Goal: Transaction & Acquisition: Book appointment/travel/reservation

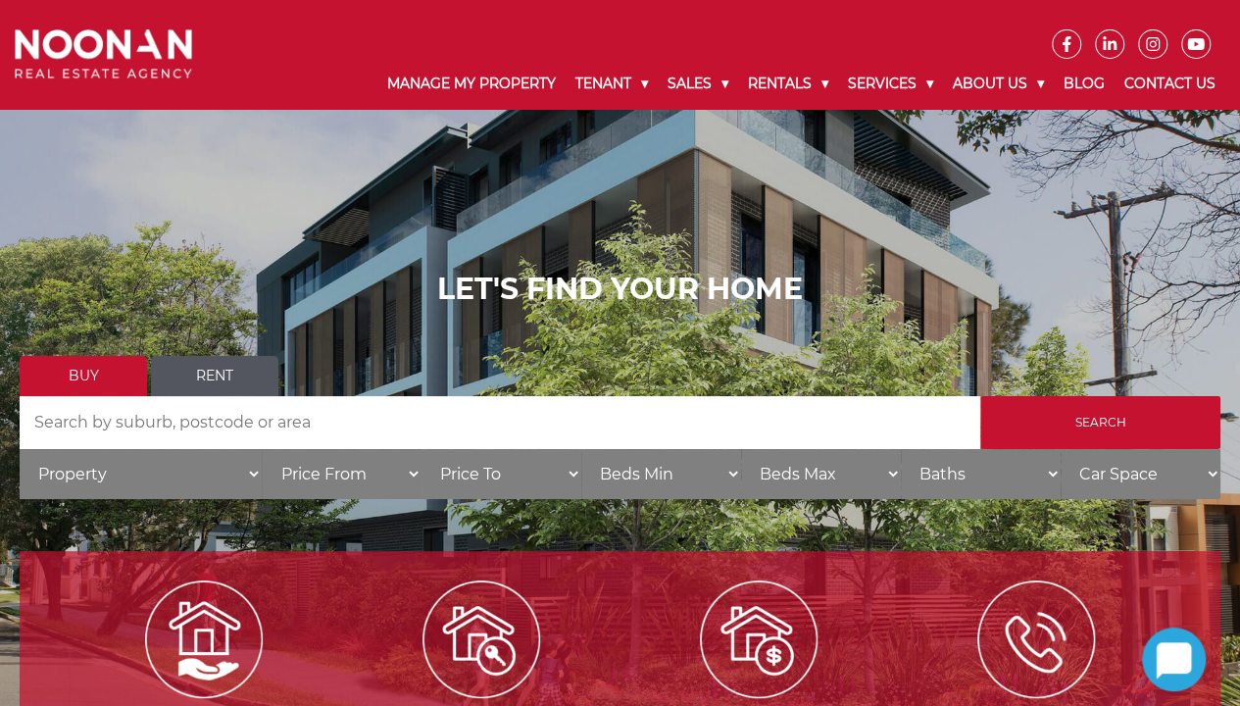
click at [229, 380] on link "Rent" at bounding box center [214, 376] width 127 height 40
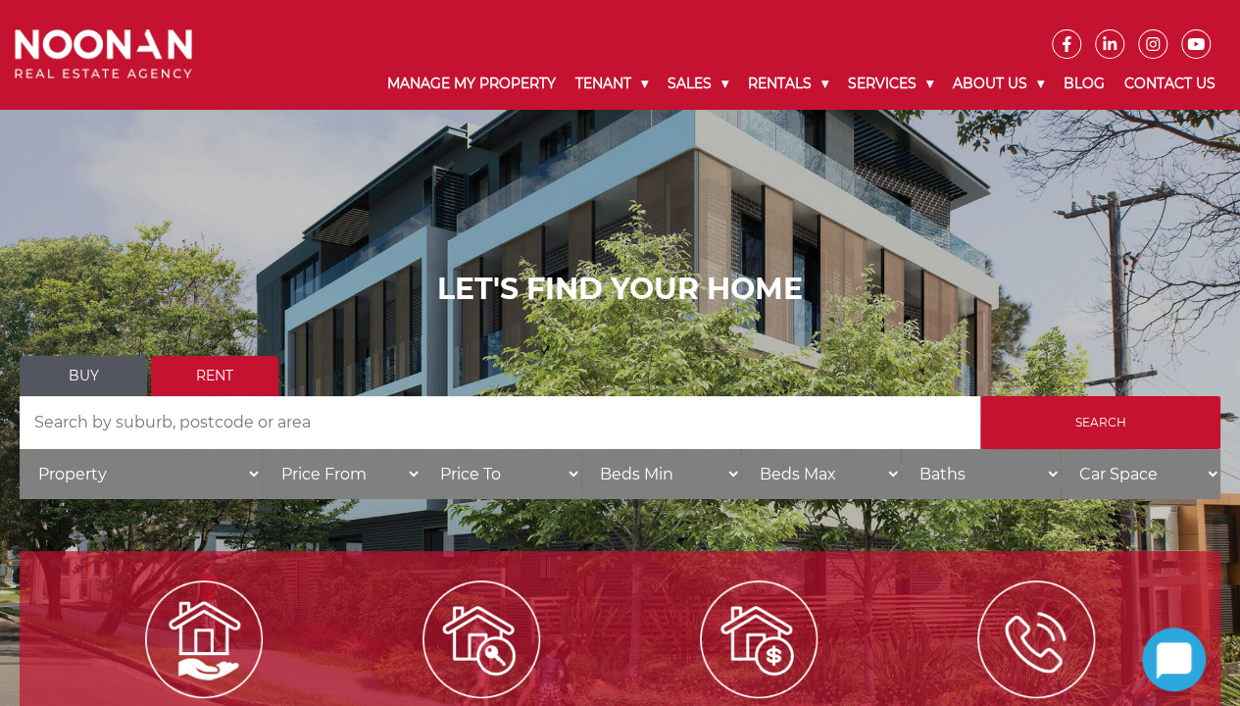
click at [159, 423] on input "Search by Address" at bounding box center [500, 422] width 960 height 53
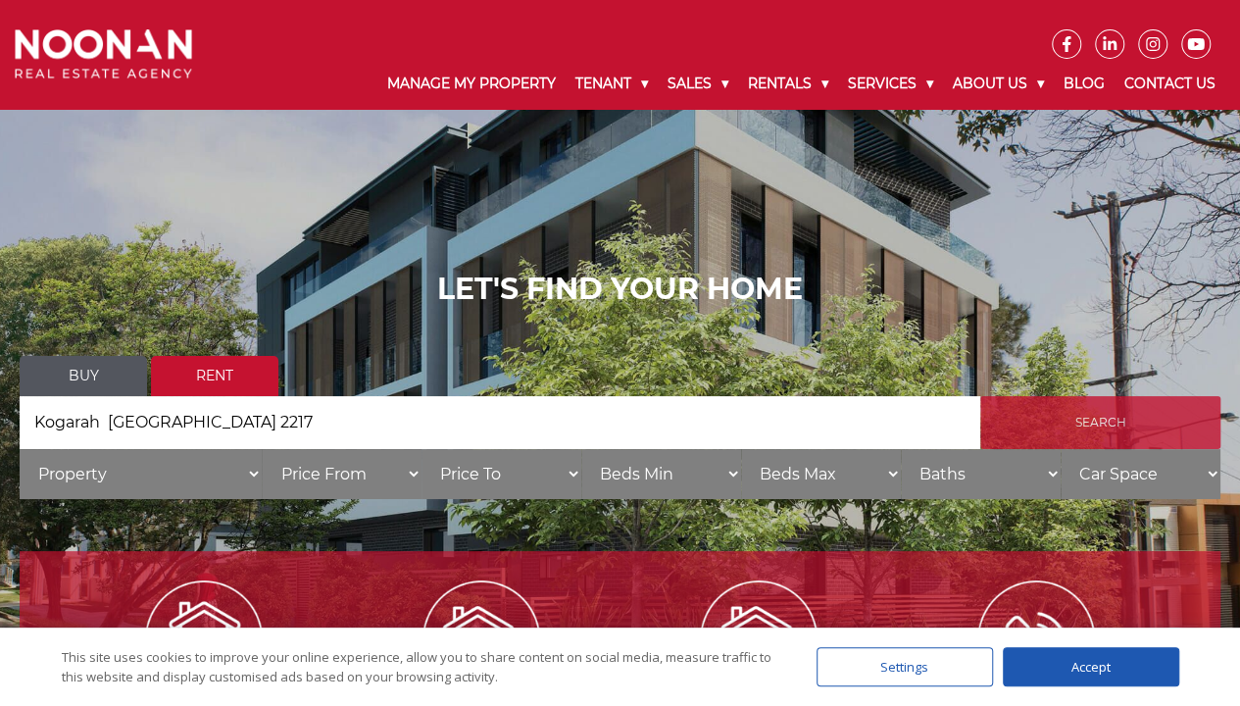
type input "Kogarah NSW 2217"
click at [1058, 433] on input "Search" at bounding box center [1100, 422] width 240 height 53
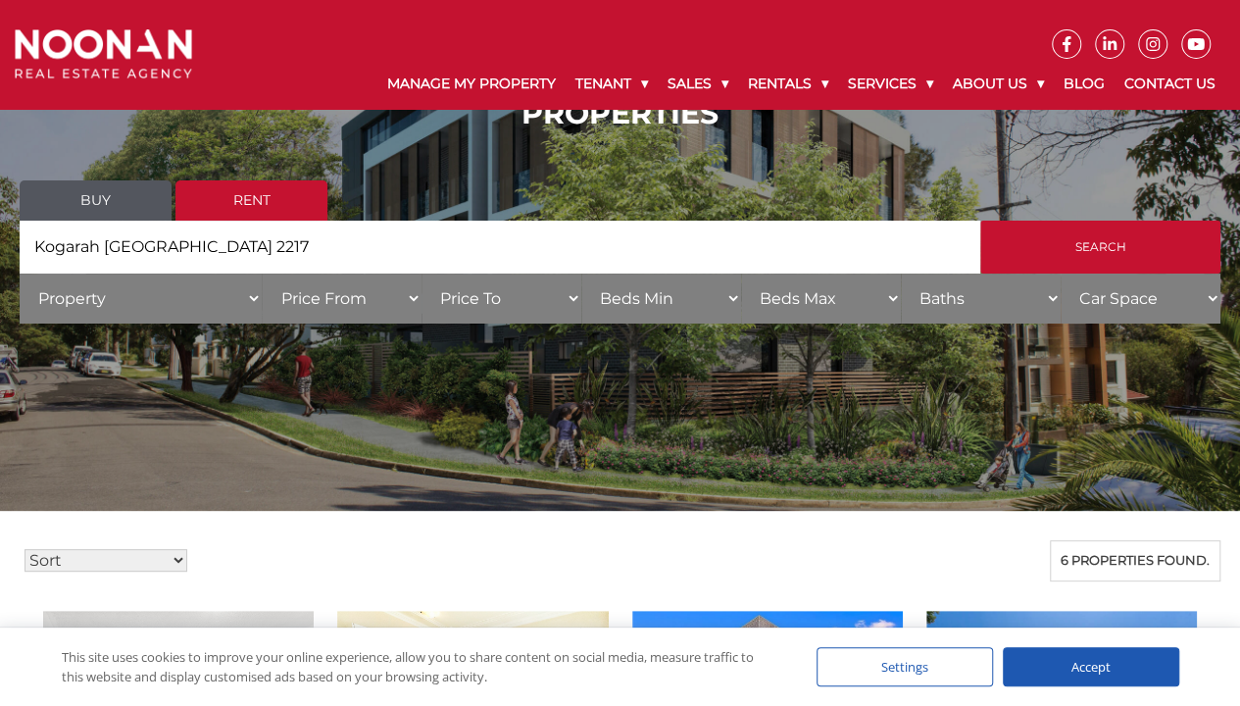
scroll to position [38, 0]
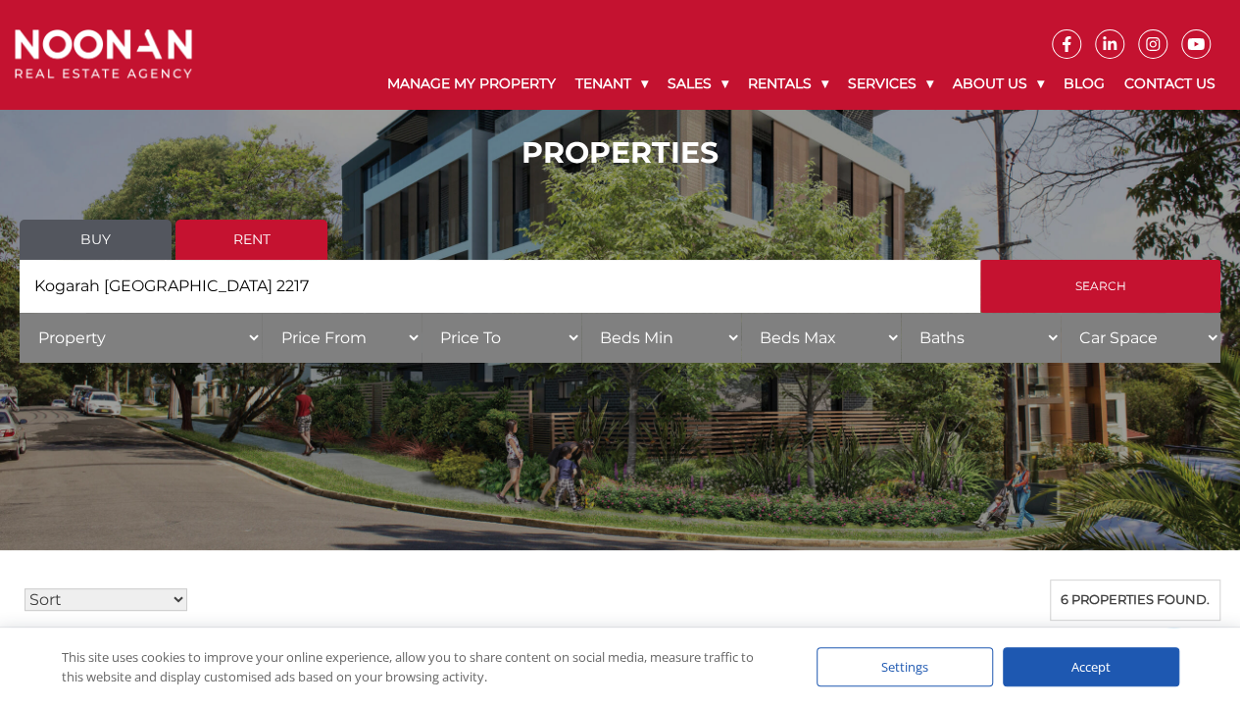
click at [252, 337] on select "Property House Unit Apartment Other Villa Duplex Semi-detached Townhouse Terrac…" at bounding box center [141, 338] width 242 height 50
select select "Unit"
click at [20, 313] on select "Property House Unit Apartment Other Villa Duplex Semi-detached Townhouse Terrac…" at bounding box center [141, 338] width 242 height 50
click at [412, 341] on select "Price From $50 $100 $150 $200 $250 $300 $350 $400 $450 $500 $550 $600 $650 $700…" at bounding box center [342, 338] width 160 height 50
click at [262, 313] on select "Price From $50 $100 $150 $200 $250 $300 $350 $400 $450 $500 $550 $600 $650 $700…" at bounding box center [342, 338] width 160 height 50
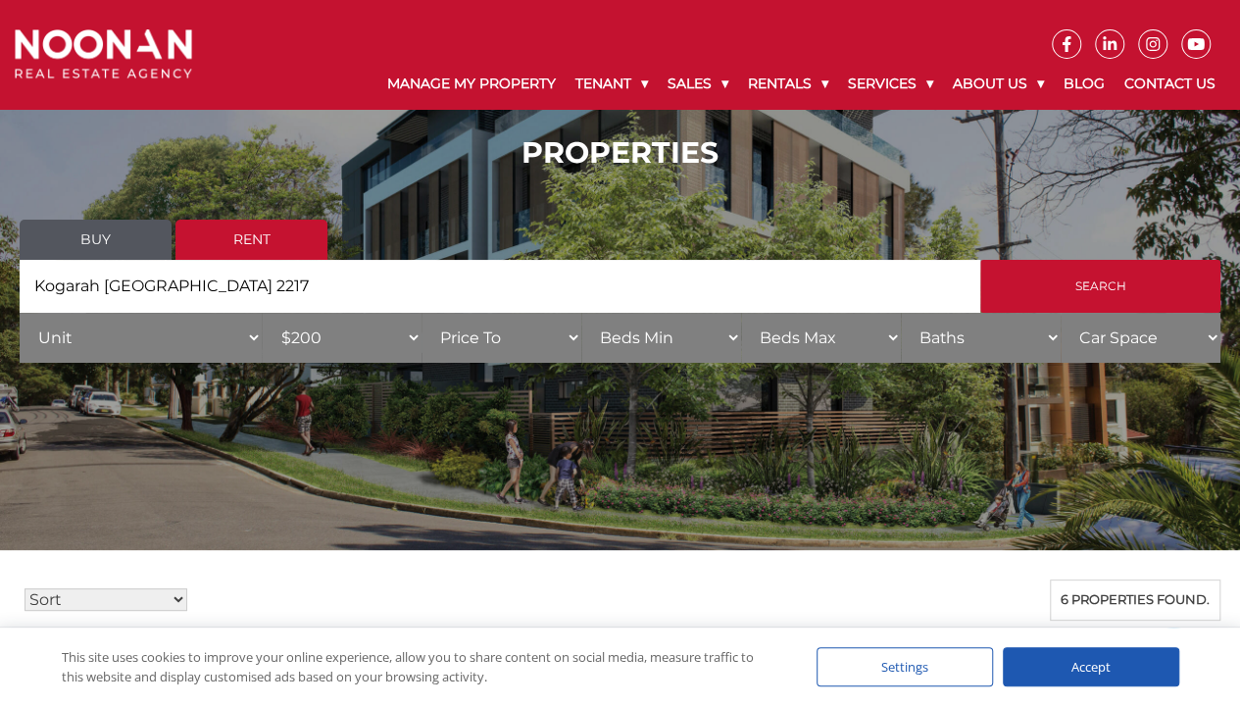
click at [419, 342] on select "Price From $50 $100 $150 $200 $250 $300 $350 $400 $450 $500 $550 $600 $650 $700…" at bounding box center [342, 338] width 160 height 50
click at [262, 313] on select "Price From $50 $100 $150 $200 $250 $300 $350 $400 $450 $500 $550 $600 $650 $700…" at bounding box center [342, 338] width 160 height 50
click at [416, 338] on select "Price From $50 $100 $150 $200 $250 $300 $350 $400 $450 $500 $550 $600 $650 $700…" at bounding box center [342, 338] width 160 height 50
click at [262, 313] on select "Price From $50 $100 $150 $200 $250 $300 $350 $400 $450 $500 $550 $600 $650 $700…" at bounding box center [342, 338] width 160 height 50
click at [256, 347] on select "Property House Unit Apartment Other Villa Duplex Semi-detached Townhouse Terrac…" at bounding box center [141, 338] width 242 height 50
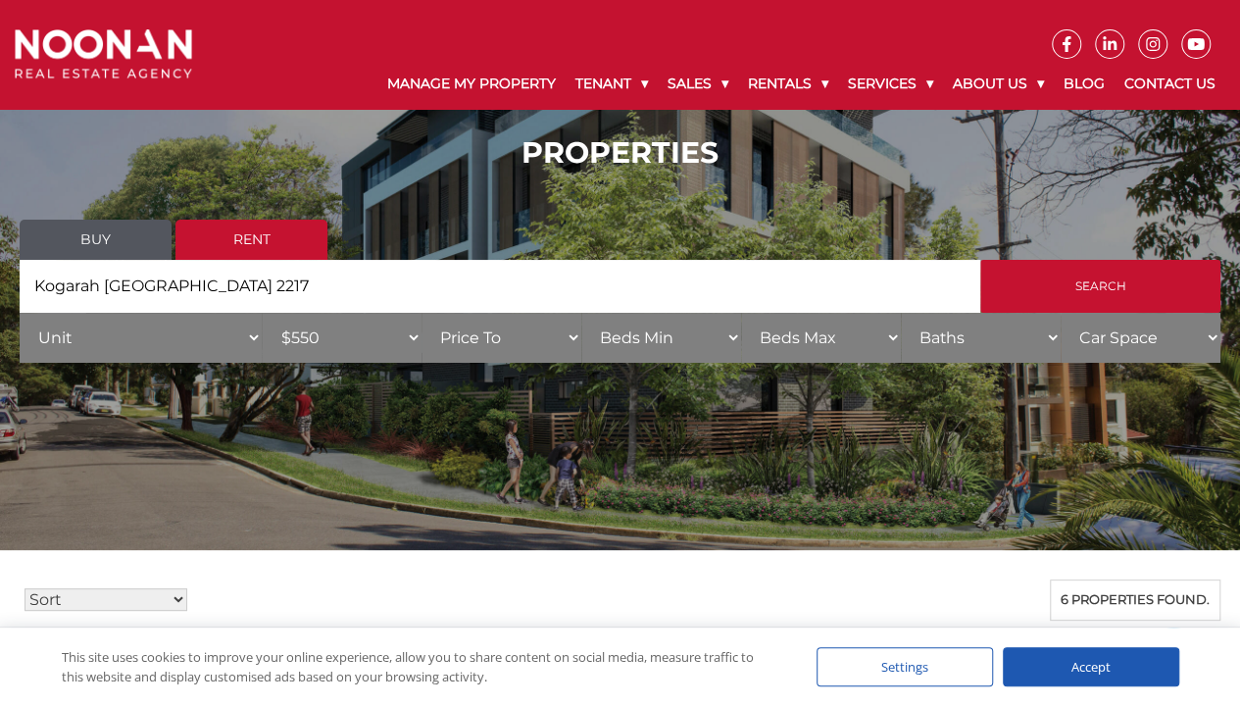
click at [256, 333] on select "Property House Unit Apartment Other Villa Duplex Semi-detached Townhouse Terrac…" at bounding box center [141, 338] width 242 height 50
click at [412, 346] on select "Price From $50 $100 $150 $200 $250 $300 $350 $400 $450 $500 $550 $600 $650 $700…" at bounding box center [342, 338] width 160 height 50
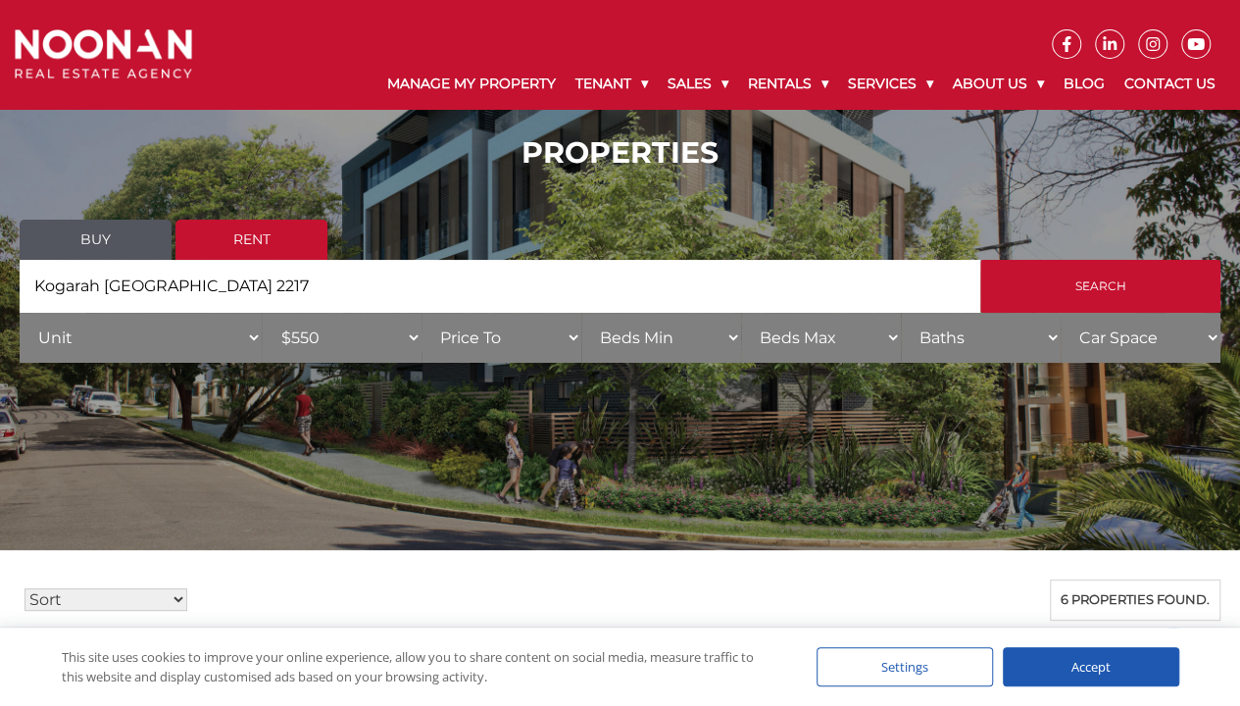
select select "200"
click at [262, 313] on select "Price From $50 $100 $150 $200 $250 $300 $350 $400 $450 $500 $550 $600 $650 $700…" at bounding box center [342, 338] width 160 height 50
click at [578, 347] on select "Price To $50 $100 $150 $200 $250 $300 $350 $400 $450 $500 $550 $600 $650 $700 $…" at bounding box center [501, 338] width 160 height 50
select select "550"
click at [421, 313] on select "Price To $50 $100 $150 $200 $250 $300 $350 $400 $450 $500 $550 $600 $650 $700 $…" at bounding box center [501, 338] width 160 height 50
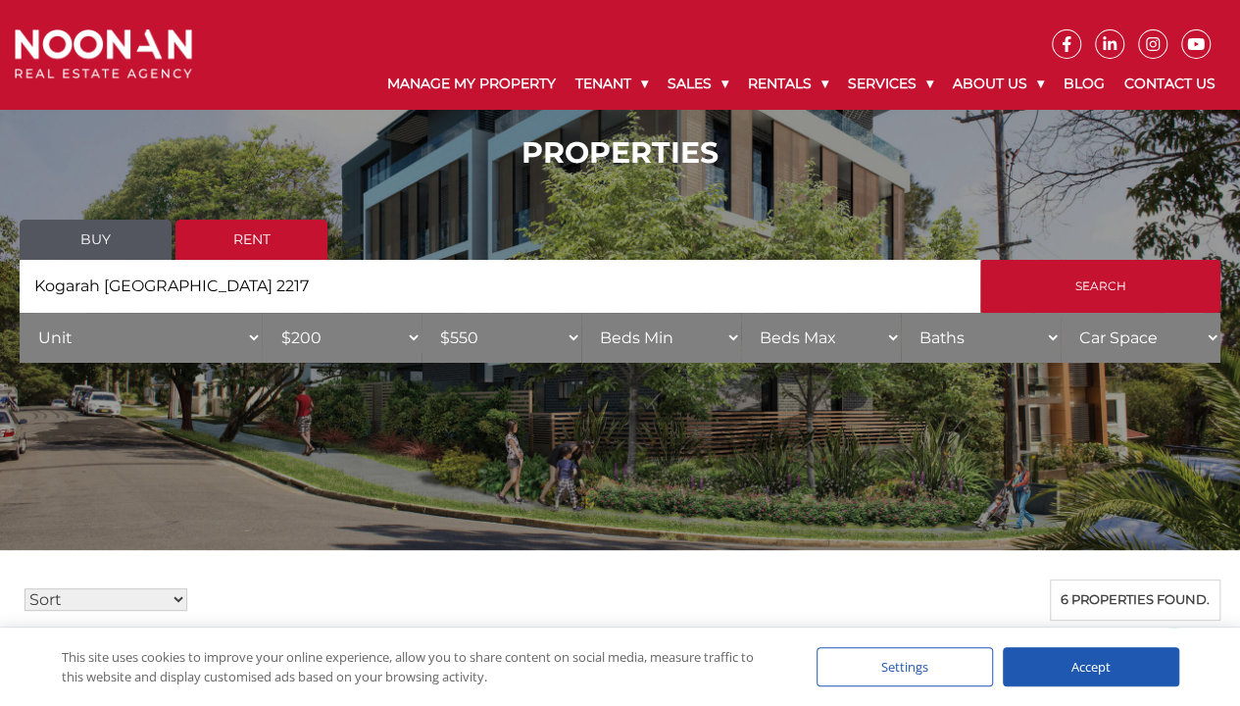
click at [733, 338] on select "Beds Min 1 + 2 + 3 + 4 + 5 + 6 + 7 + 8 + 9 + 10 +" at bounding box center [661, 338] width 160 height 50
select select "1"
click at [581, 313] on select "Beds Min 1 + 2 + 3 + 4 + 5 + 6 + 7 + 8 + 9 + 10 +" at bounding box center [661, 338] width 160 height 50
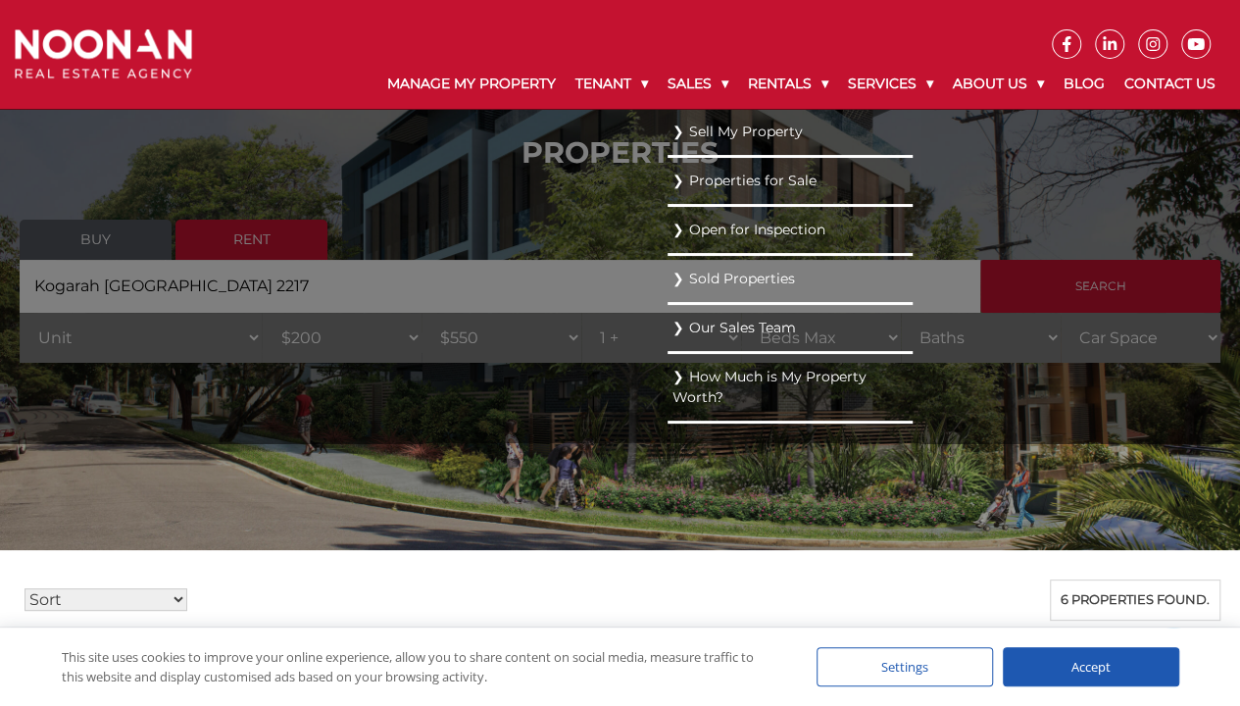
click at [667, 177] on ul "Sell My Property Properties for Sale Open for Inspection Sold Properties Our Sa…" at bounding box center [789, 276] width 245 height 334
click at [667, 202] on ul "Sell My Property Properties for Sale Open for Inspection Sold Properties Our Sa…" at bounding box center [789, 276] width 245 height 334
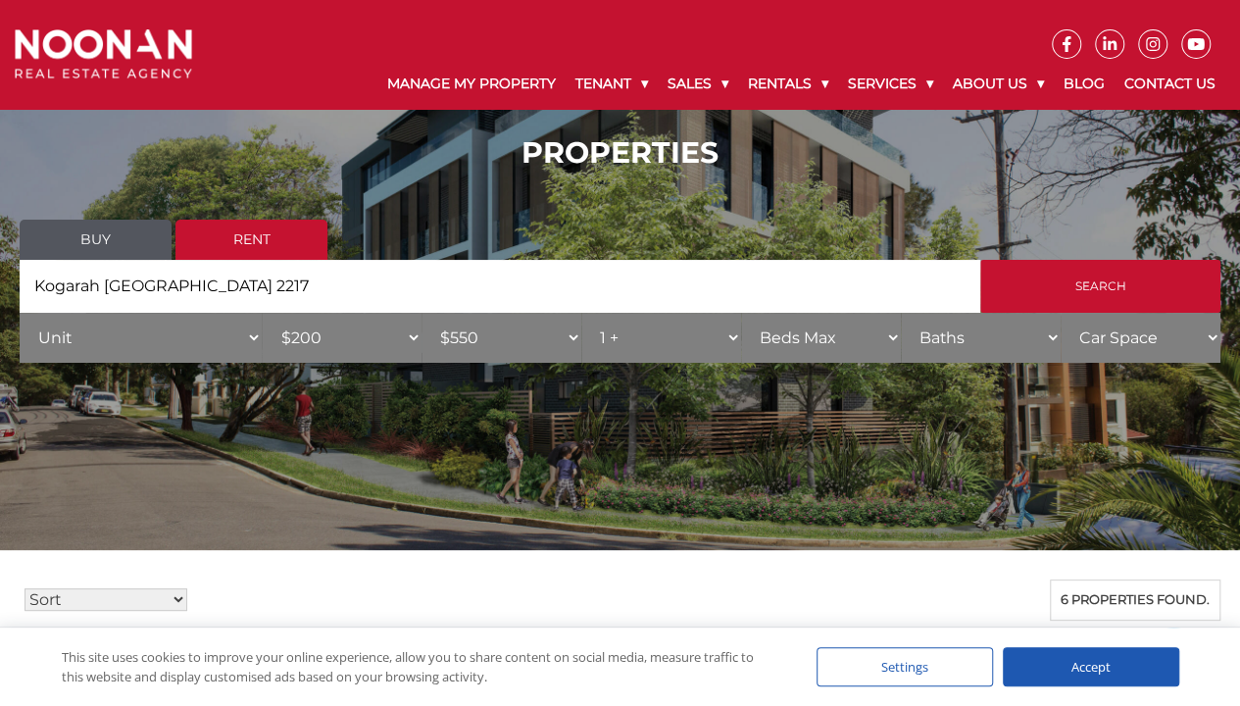
click at [736, 341] on select "Beds Min 1 + 2 + 3 + 4 + 5 + 6 + 7 + 8 + 9 + 10 +" at bounding box center [661, 338] width 160 height 50
click at [581, 313] on select "Beds Min 1 + 2 + 3 + 4 + 5 + 6 + 7 + 8 + 9 + 10 +" at bounding box center [661, 338] width 160 height 50
click at [278, 71] on div "Manage My Property Tenant Urgent & Emergency Repairs Repairs and Maintenance Re…" at bounding box center [723, 84] width 1004 height 50
click at [896, 343] on select "Beds Max 1 + 2 + 3 + 4 + 5 + 6 + 7 + 8 + 9 + 10 +" at bounding box center [821, 338] width 160 height 50
select select "2"
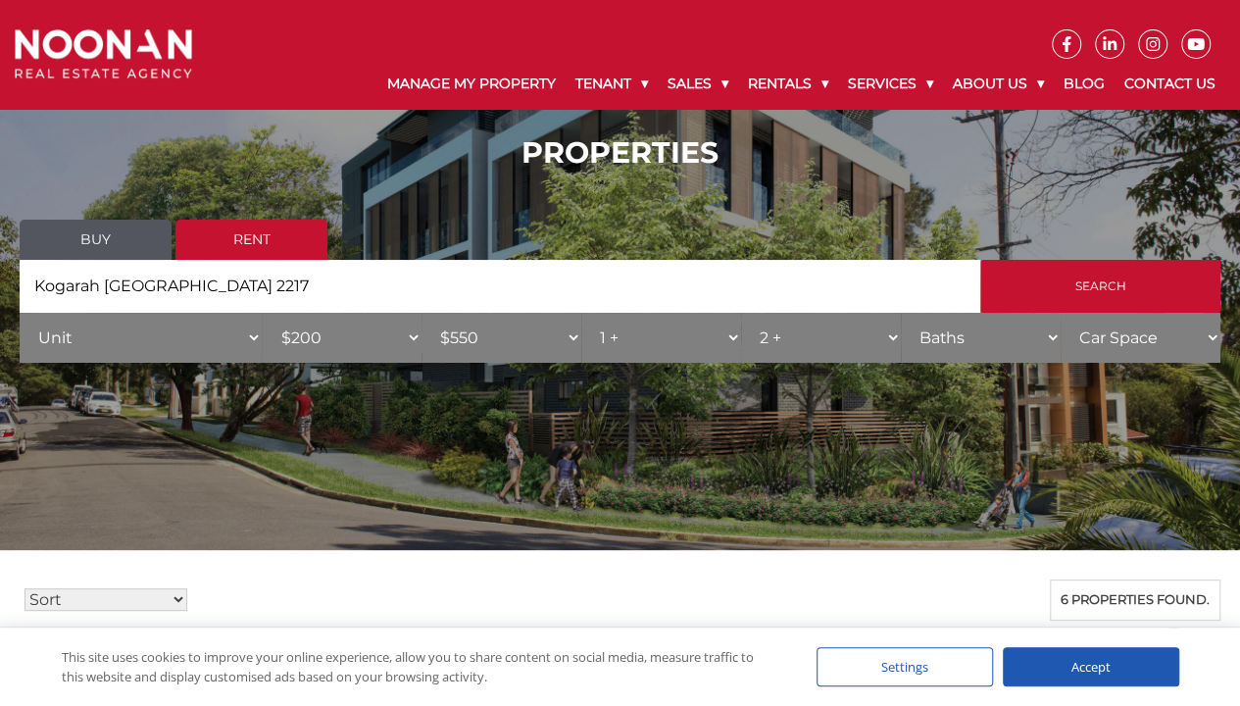
click at [741, 313] on select "Beds Max 1 + 2 + 3 + 4 + 5 + 6 + 7 + 8 + 9 + 10 +" at bounding box center [821, 338] width 160 height 50
click at [298, 101] on div "Manage My Property Tenant Urgent & Emergency Repairs Repairs and Maintenance Re…" at bounding box center [723, 84] width 1004 height 50
click at [894, 337] on select "Beds Max 1 + 2 + 3 + 4 + 5 + 6 + 7 + 8 + 9 + 10 +" at bounding box center [821, 338] width 160 height 50
click at [1050, 338] on select "Baths 1 + 2 + 3 +" at bounding box center [981, 338] width 160 height 50
select select "1"
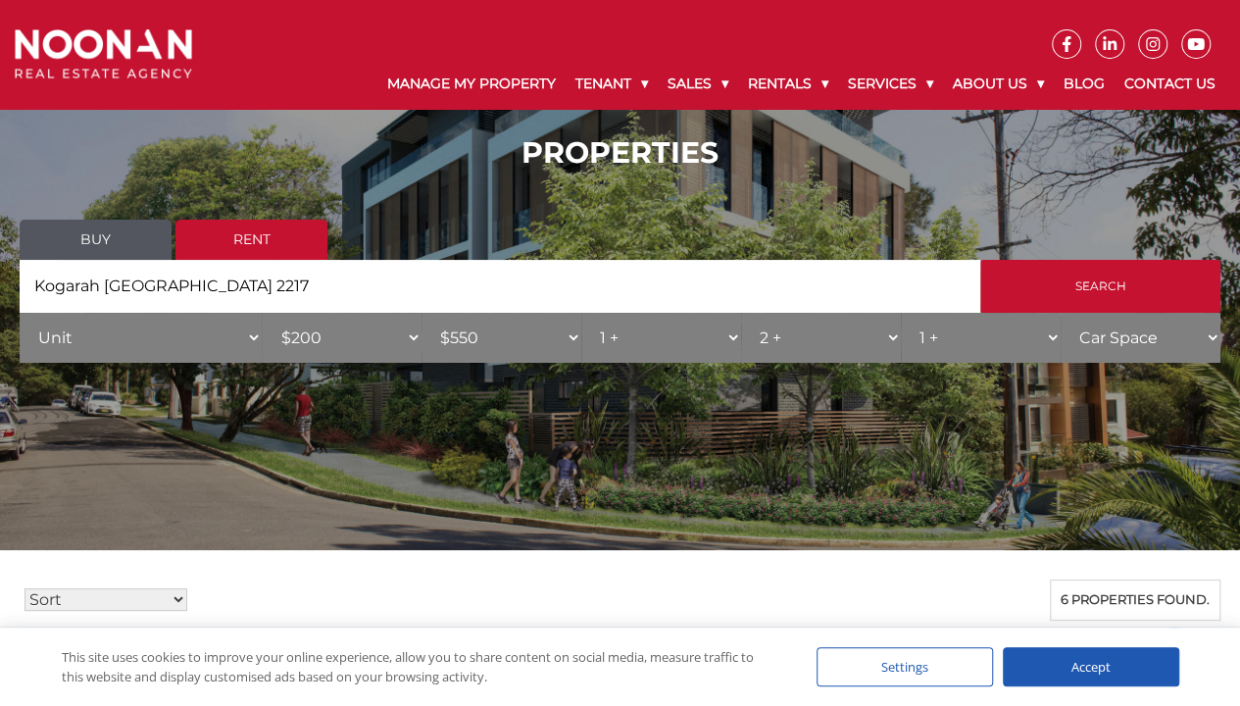
click at [901, 313] on select "Baths 1 + 2 + 3 +" at bounding box center [981, 338] width 160 height 50
click at [1207, 337] on select "Car Space 1 + 2 + 3 +" at bounding box center [1140, 338] width 160 height 50
select select "1"
click at [1060, 313] on select "Car Space 1 + 2 + 3 +" at bounding box center [1140, 338] width 160 height 50
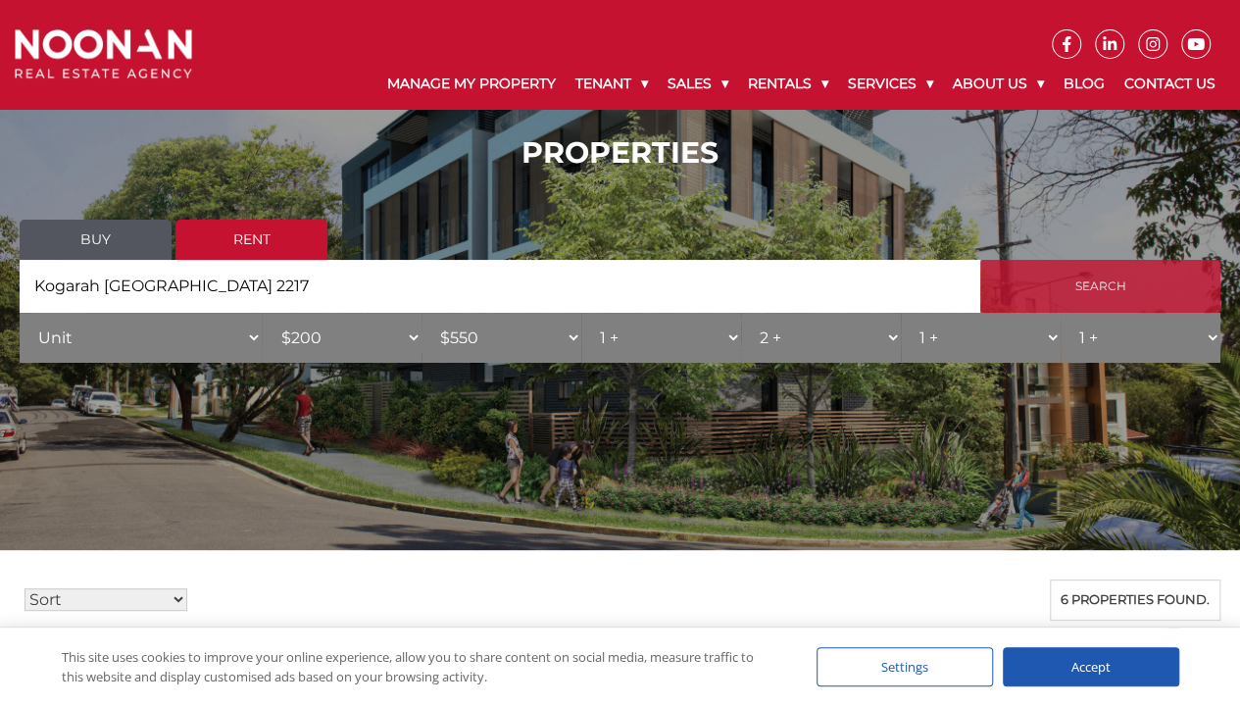
click at [1115, 293] on input "Search" at bounding box center [1100, 286] width 240 height 53
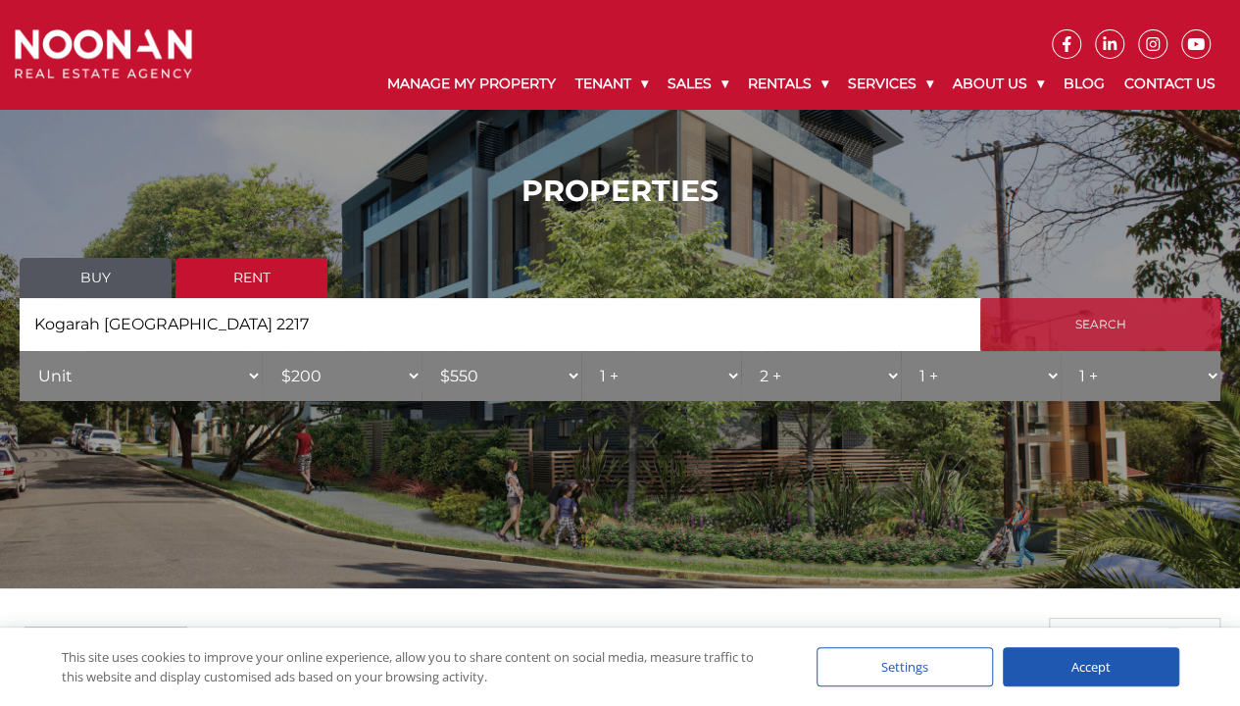
click at [1105, 325] on input "Search" at bounding box center [1100, 324] width 240 height 53
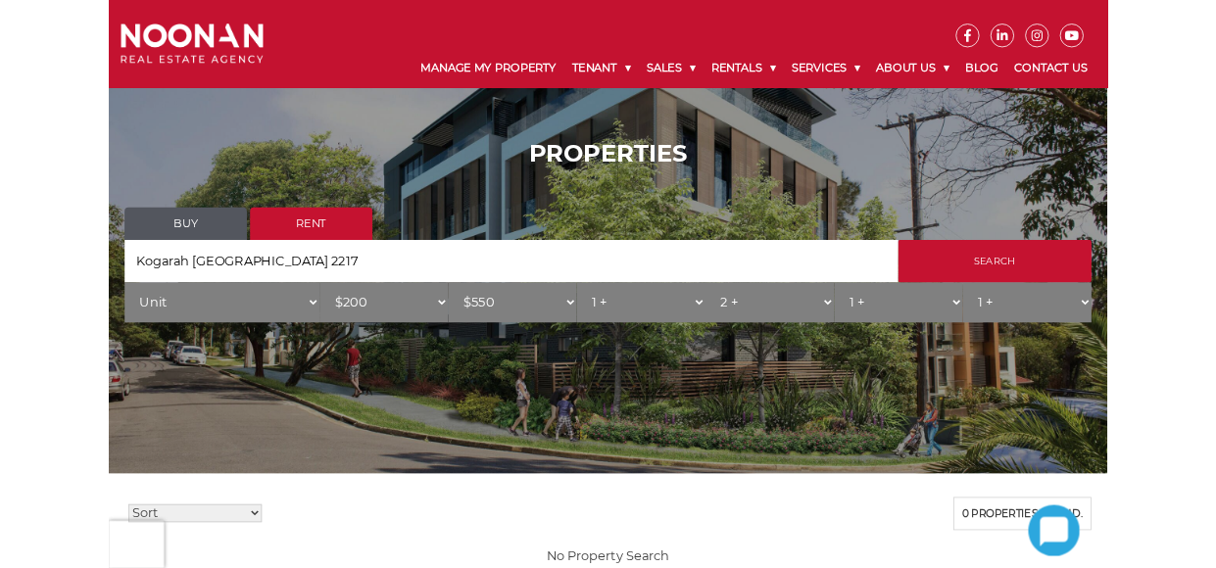
scroll to position [118, 0]
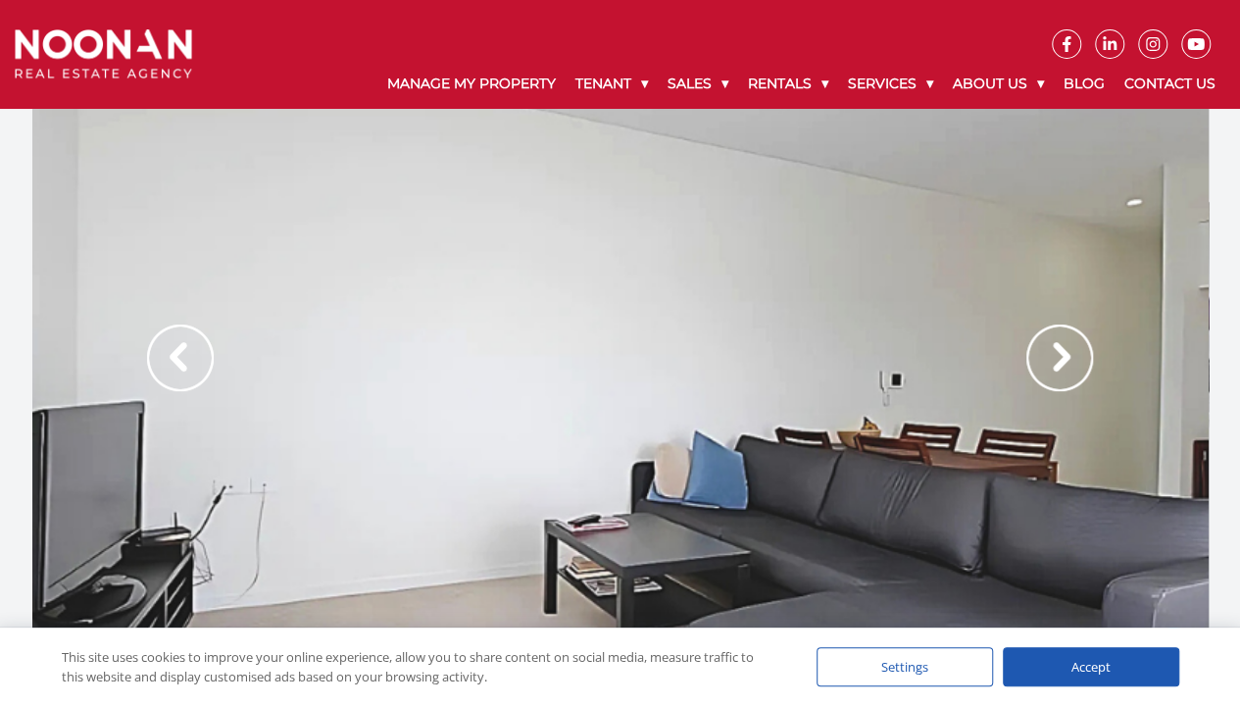
scroll to position [39, 0]
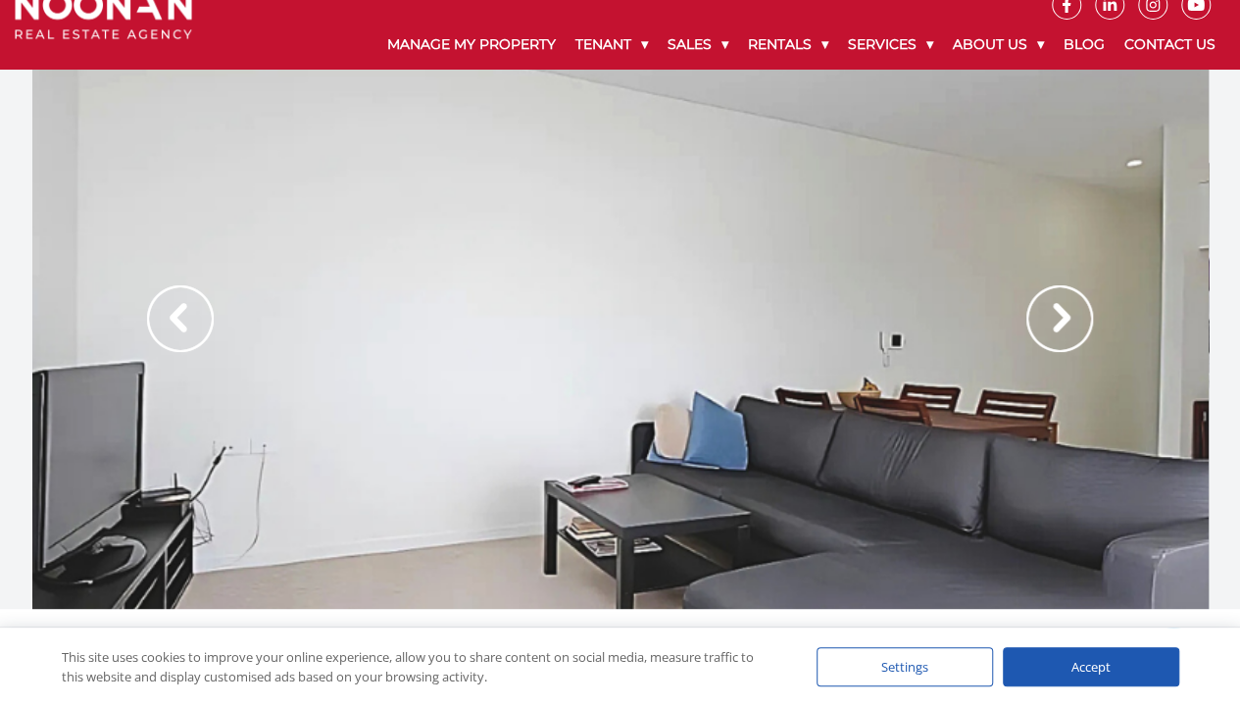
click at [1063, 327] on img at bounding box center [1059, 318] width 67 height 67
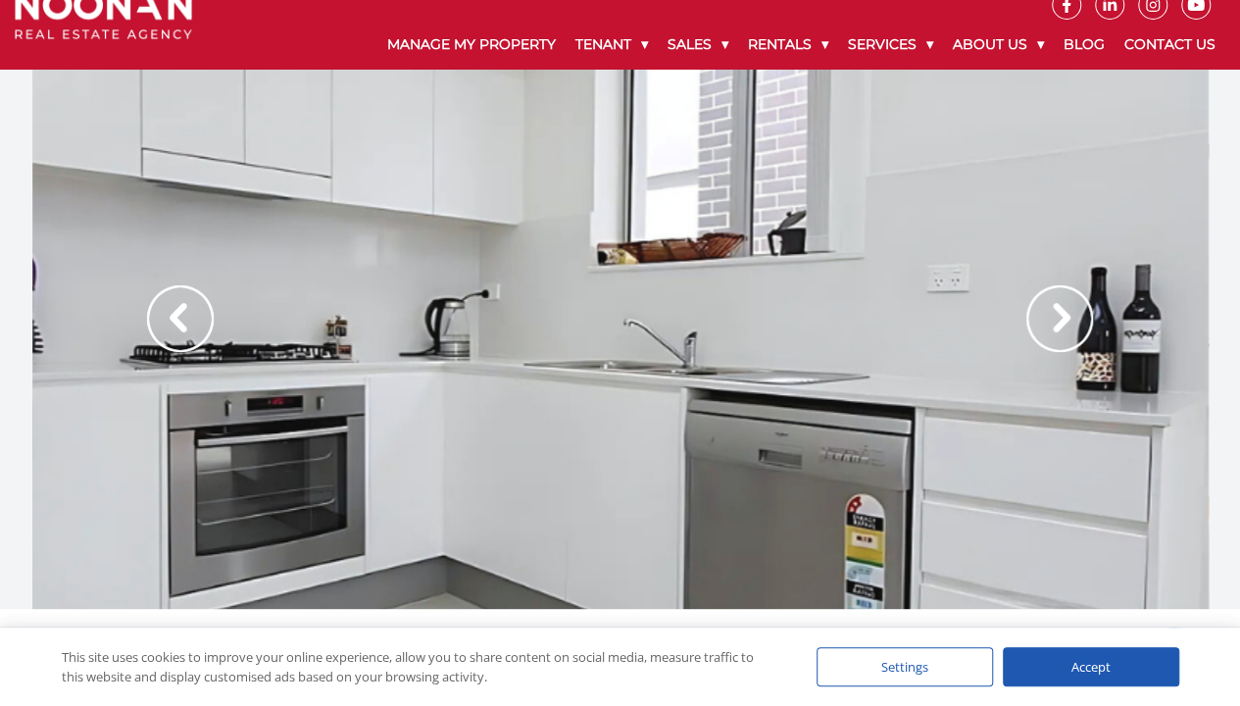
click at [1066, 328] on img at bounding box center [1059, 318] width 67 height 67
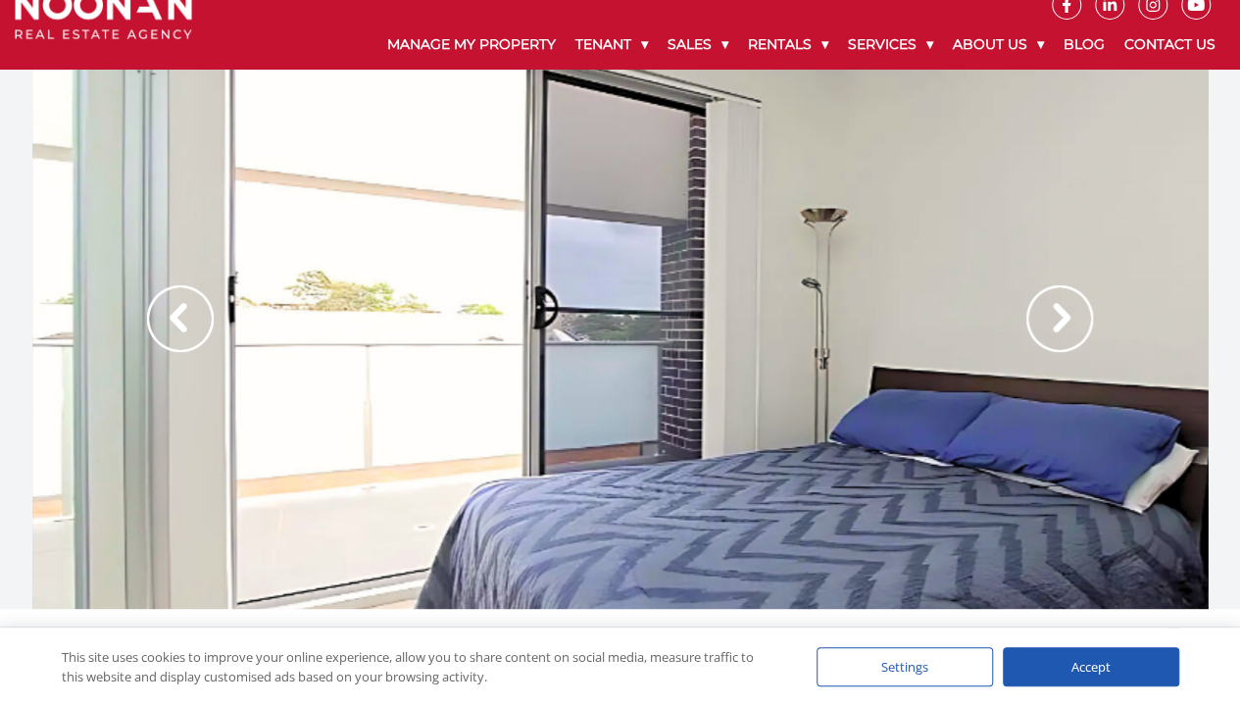
click at [1060, 312] on img at bounding box center [1059, 318] width 67 height 67
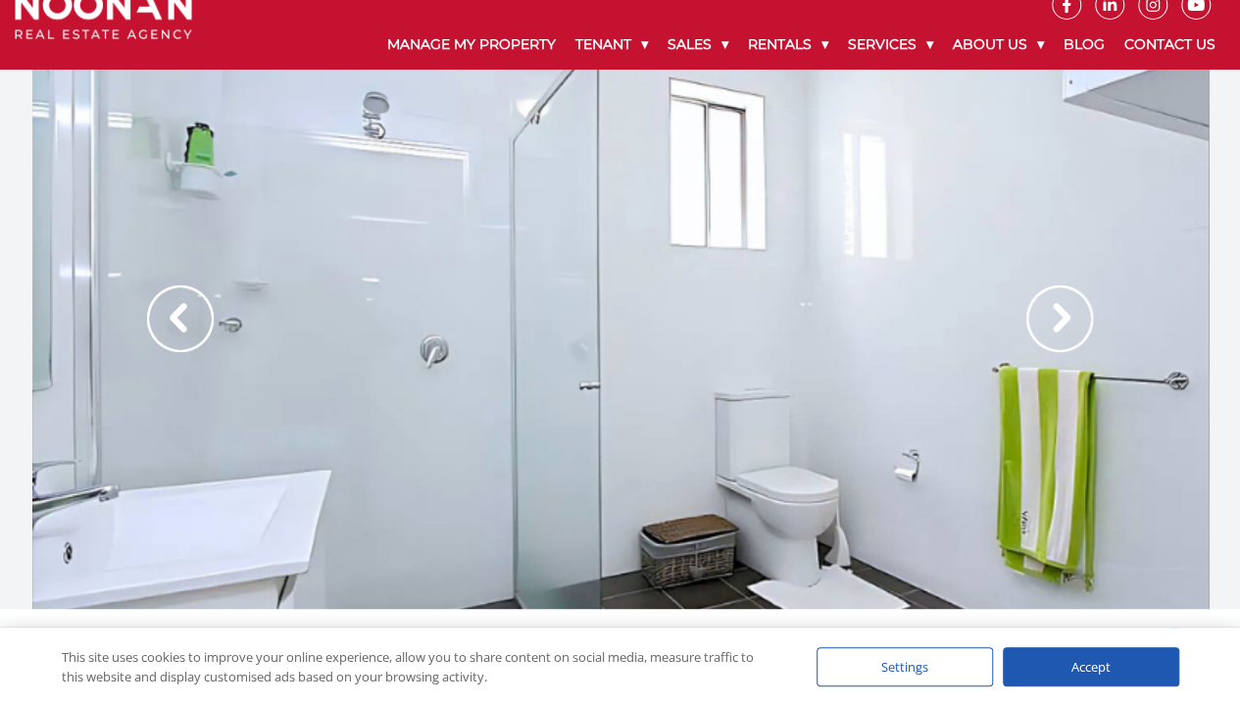
click at [1060, 312] on img at bounding box center [1059, 318] width 67 height 67
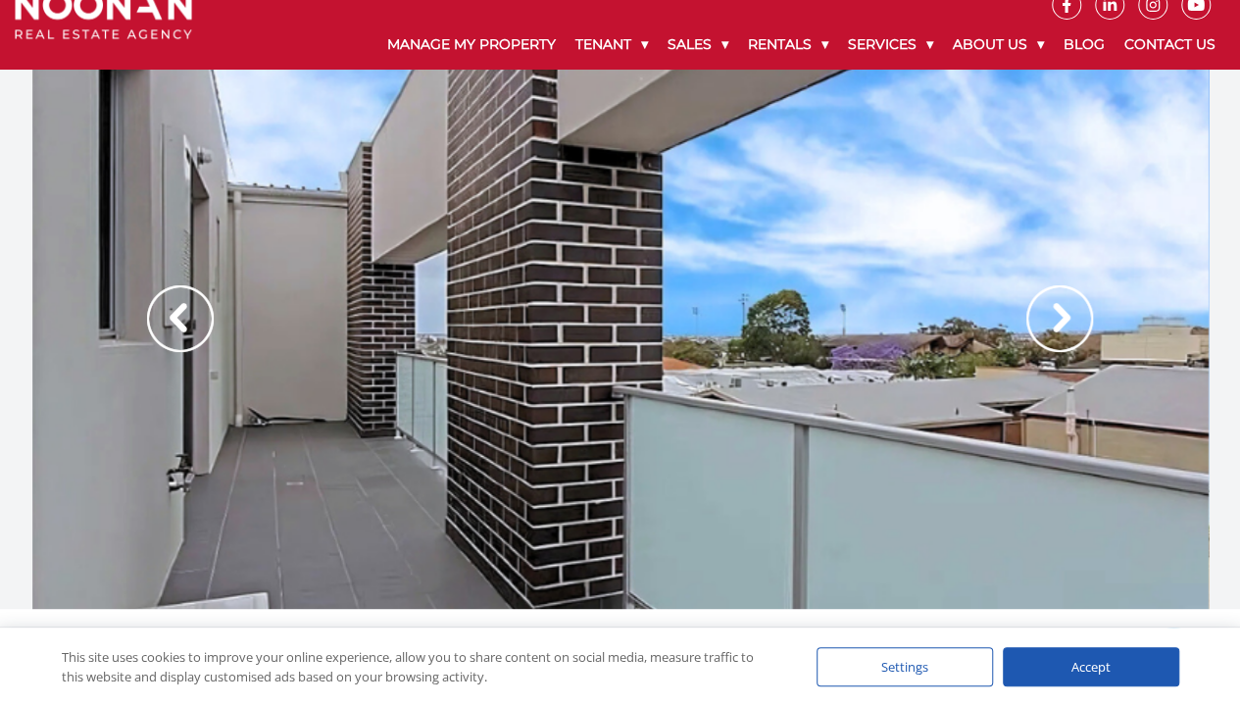
click at [191, 319] on img at bounding box center [180, 318] width 67 height 67
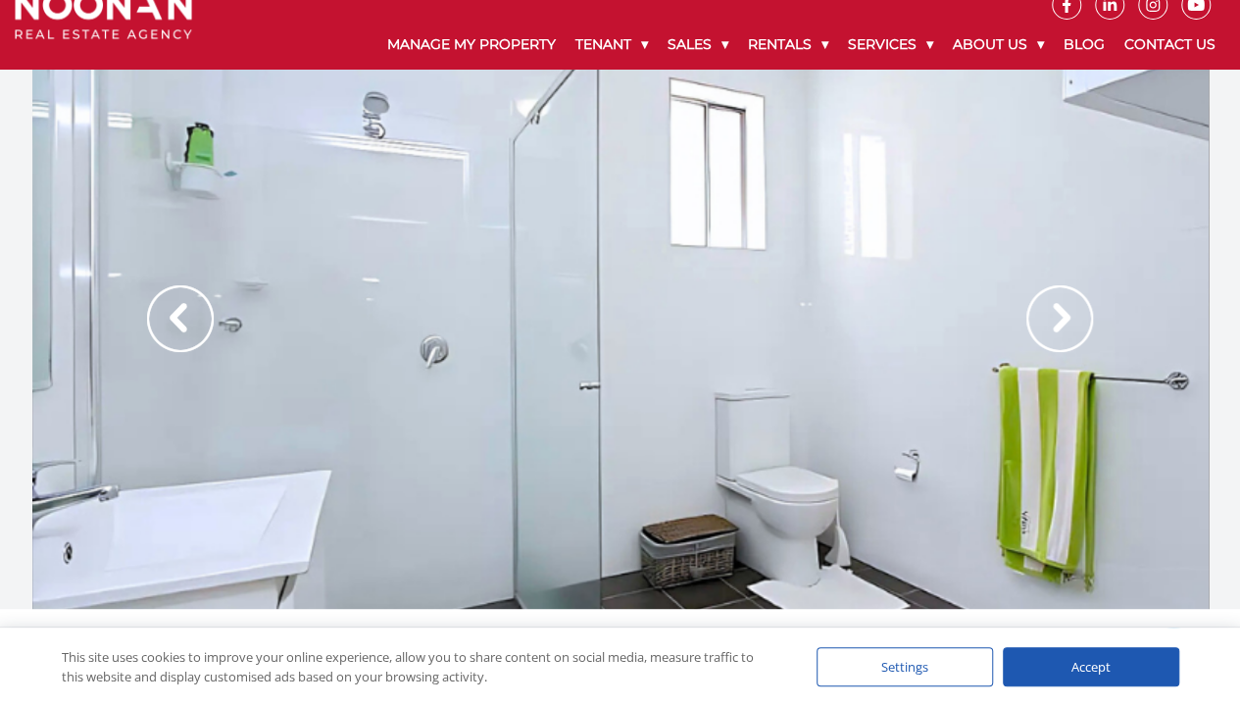
click at [191, 319] on img at bounding box center [180, 318] width 67 height 67
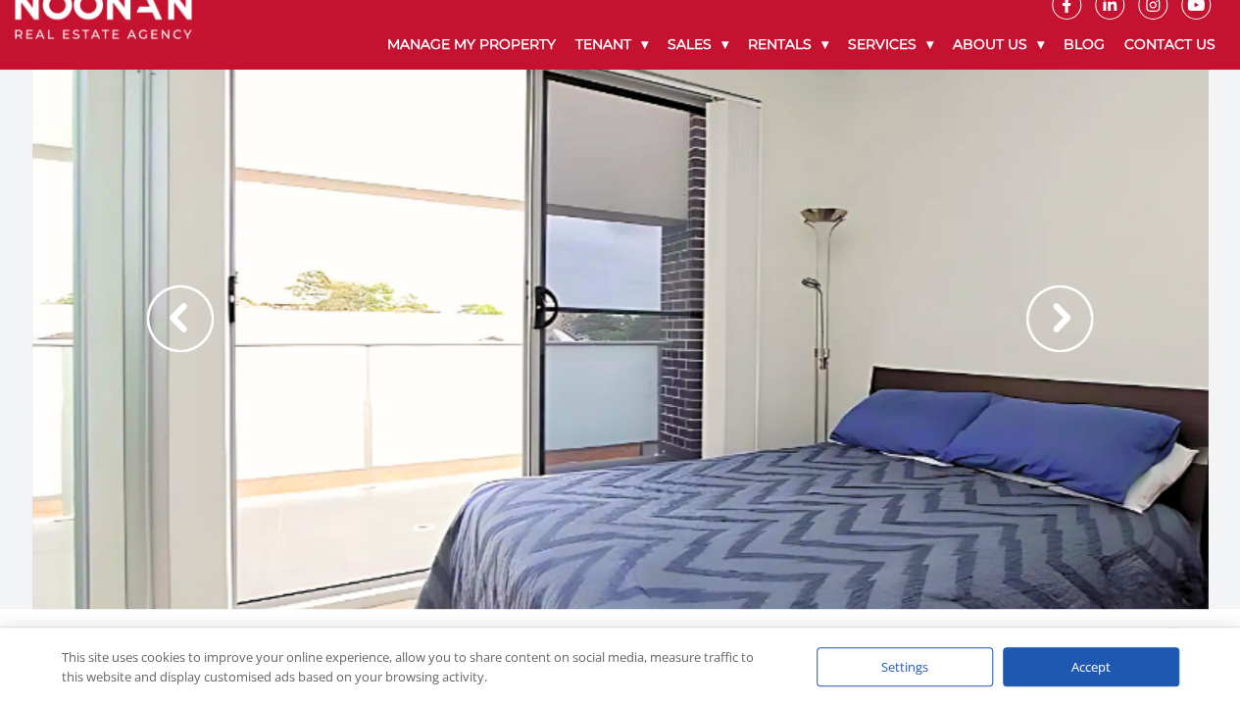
click at [1049, 322] on img at bounding box center [1059, 318] width 67 height 67
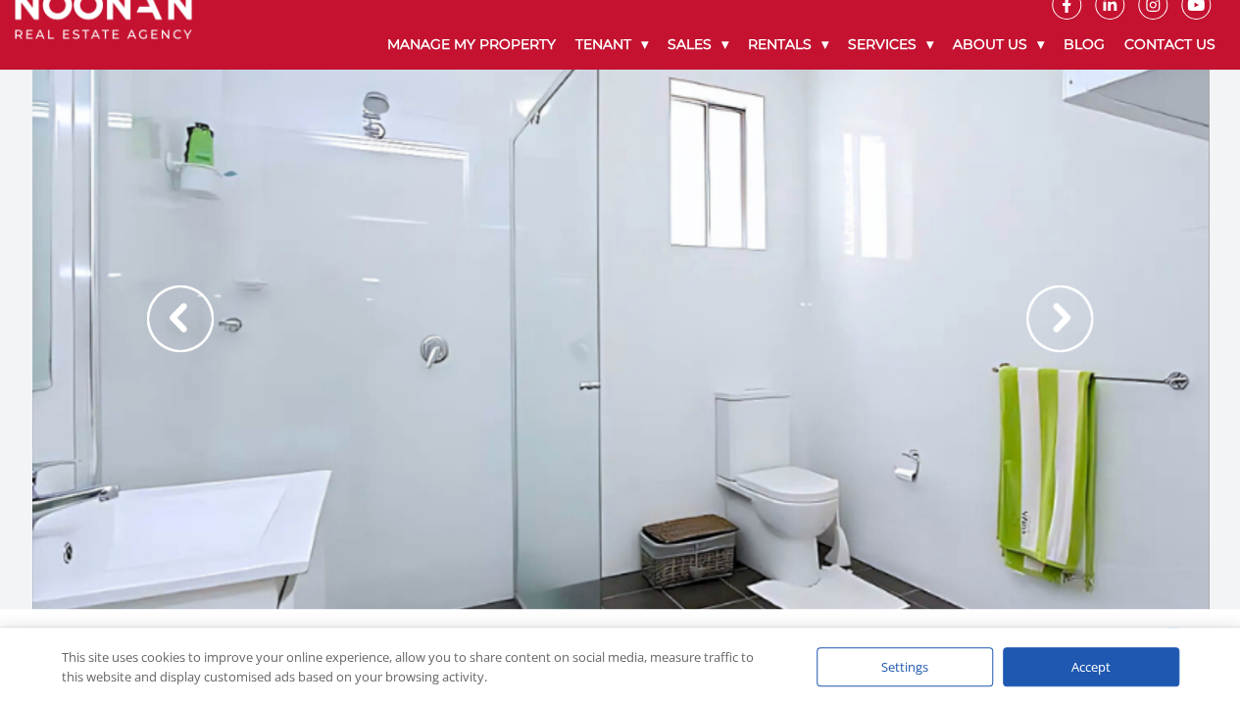
click at [1049, 322] on img at bounding box center [1059, 318] width 67 height 67
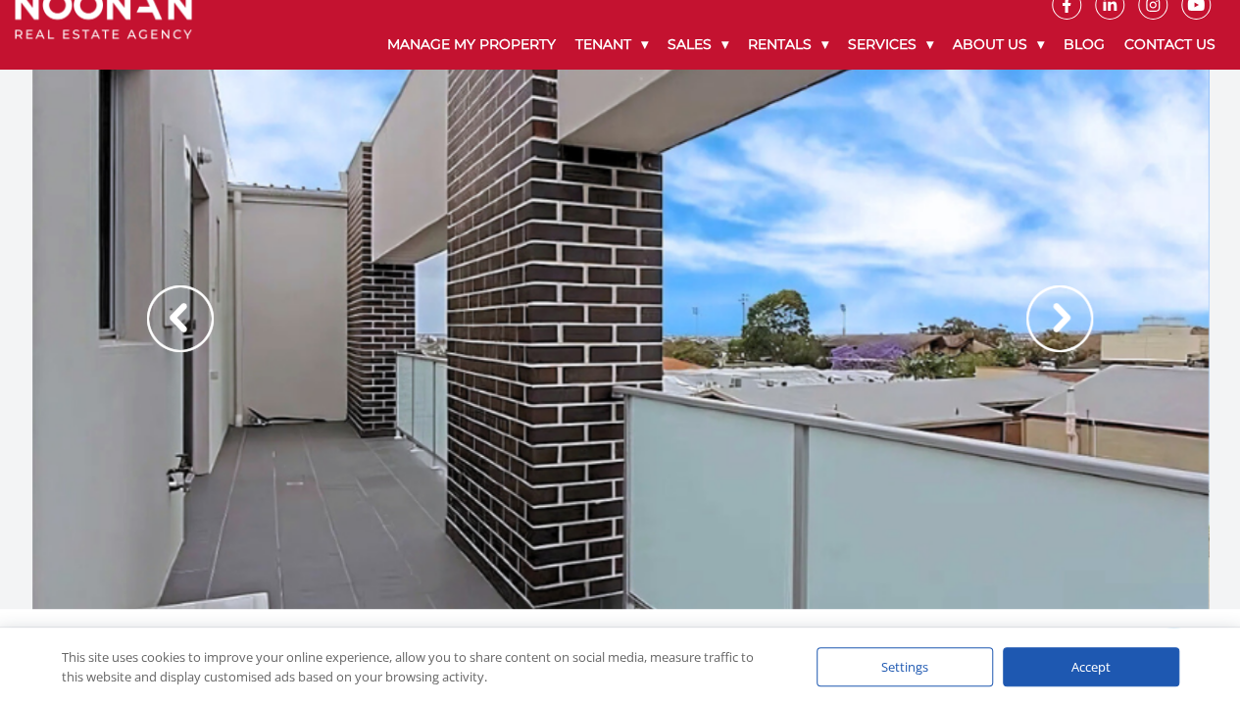
click at [1049, 322] on img at bounding box center [1059, 318] width 67 height 67
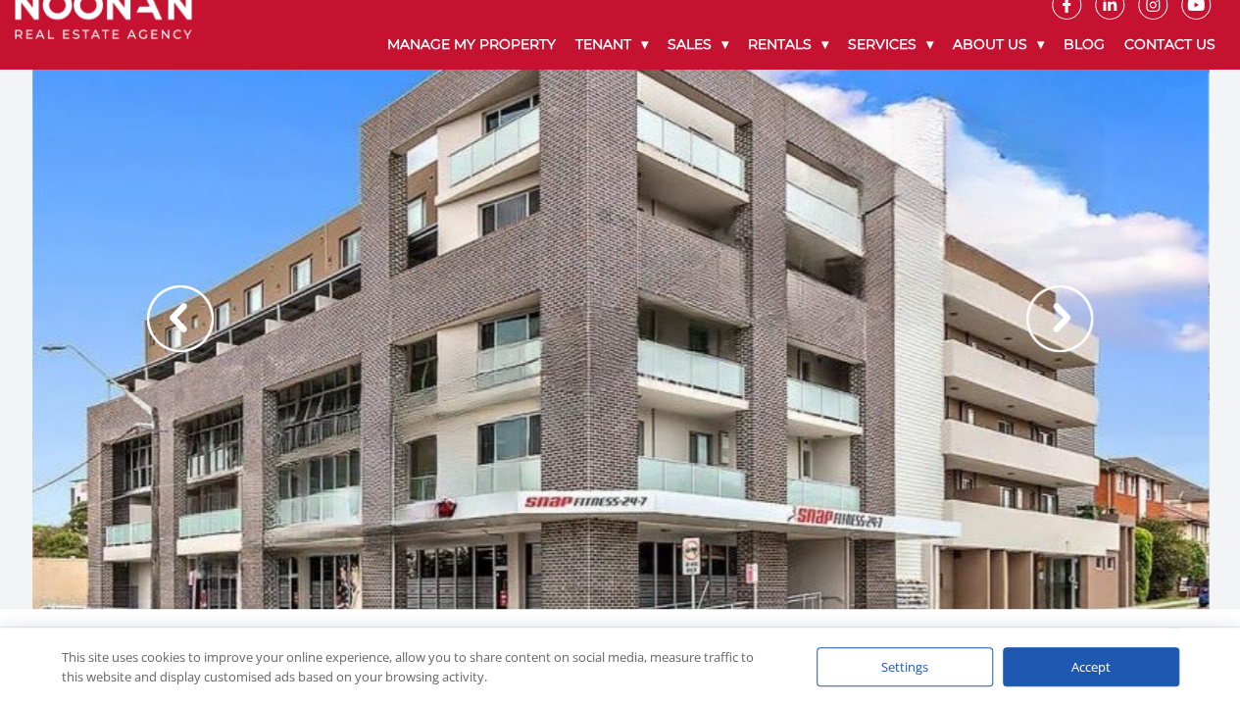
click at [1049, 322] on img at bounding box center [1059, 318] width 67 height 67
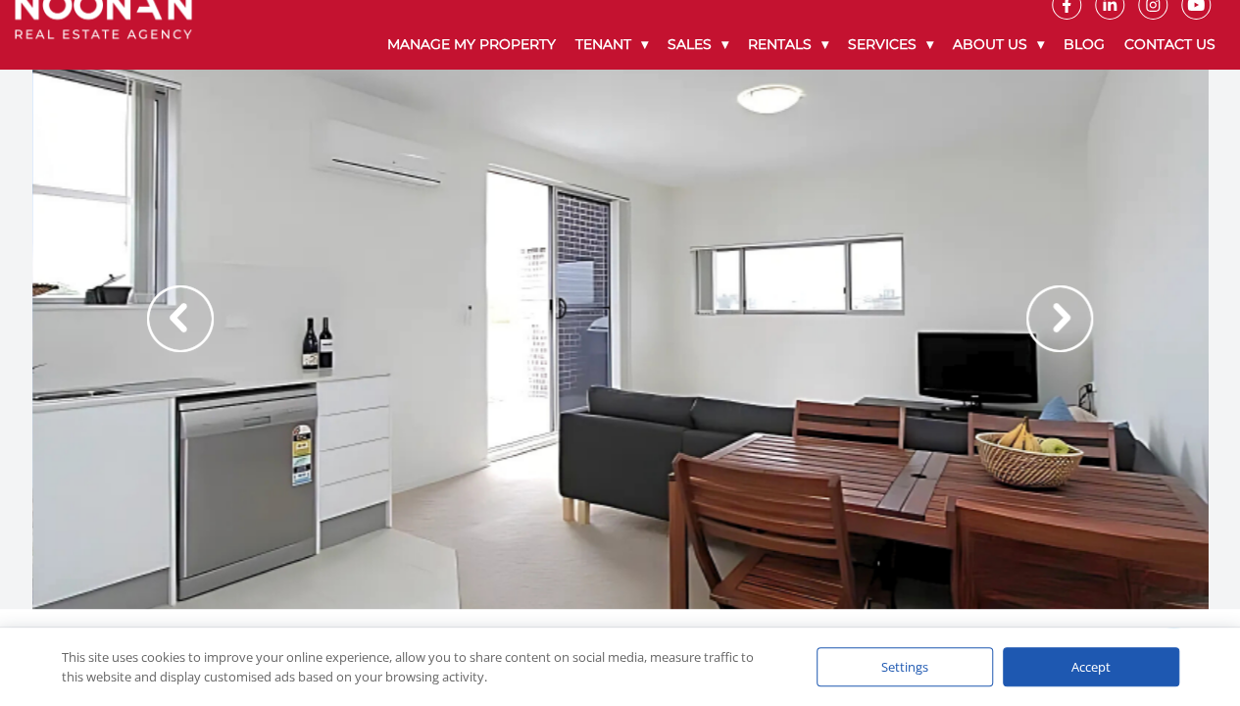
click at [1049, 322] on img at bounding box center [1059, 318] width 67 height 67
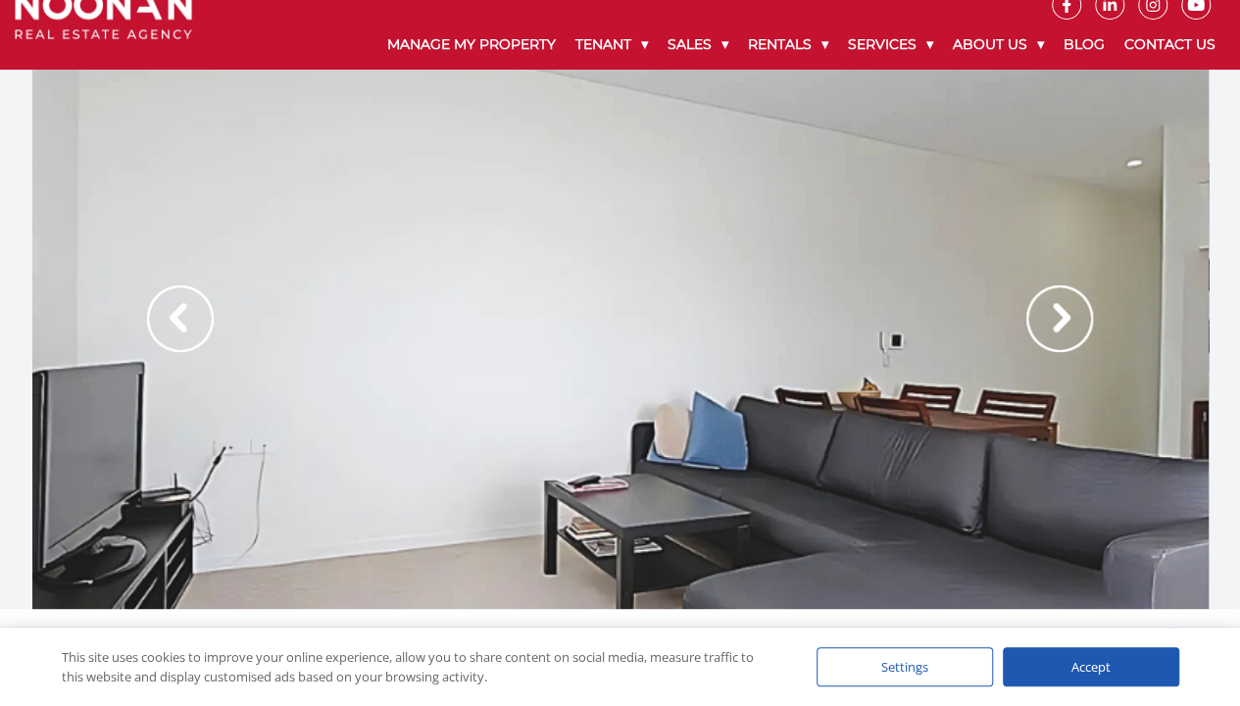
click at [1049, 322] on img at bounding box center [1059, 318] width 67 height 67
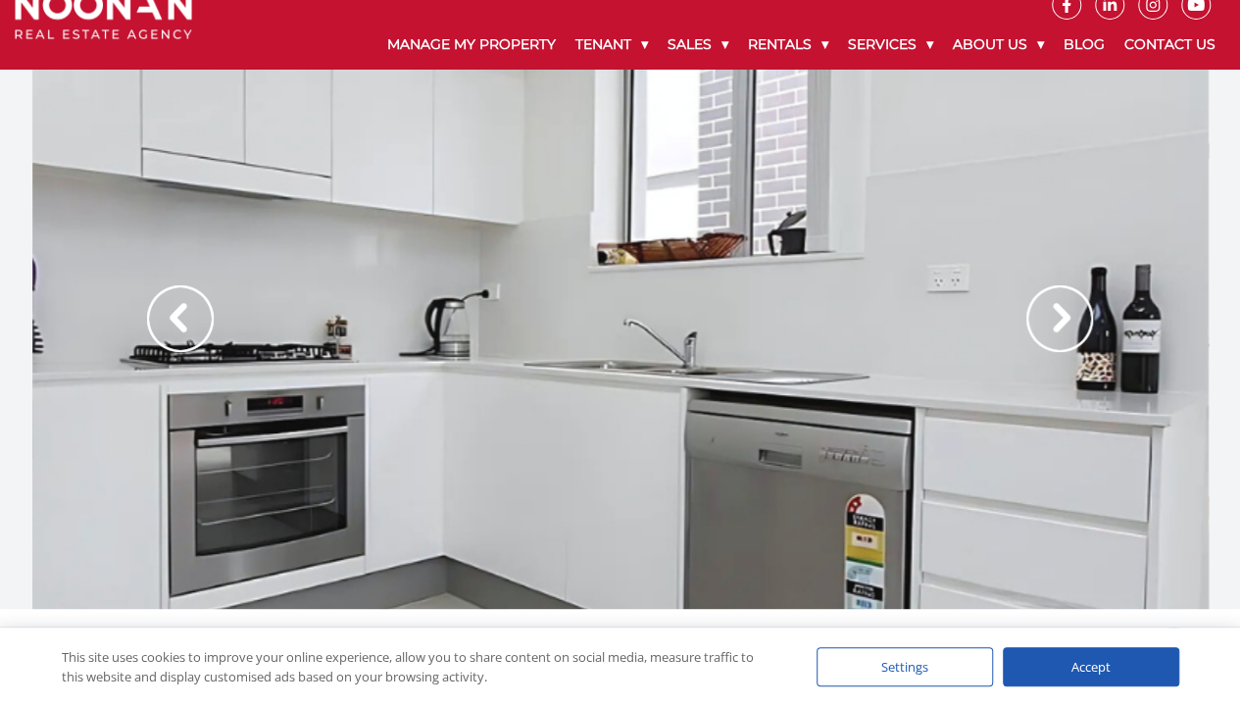
click at [1049, 322] on img at bounding box center [1059, 318] width 67 height 67
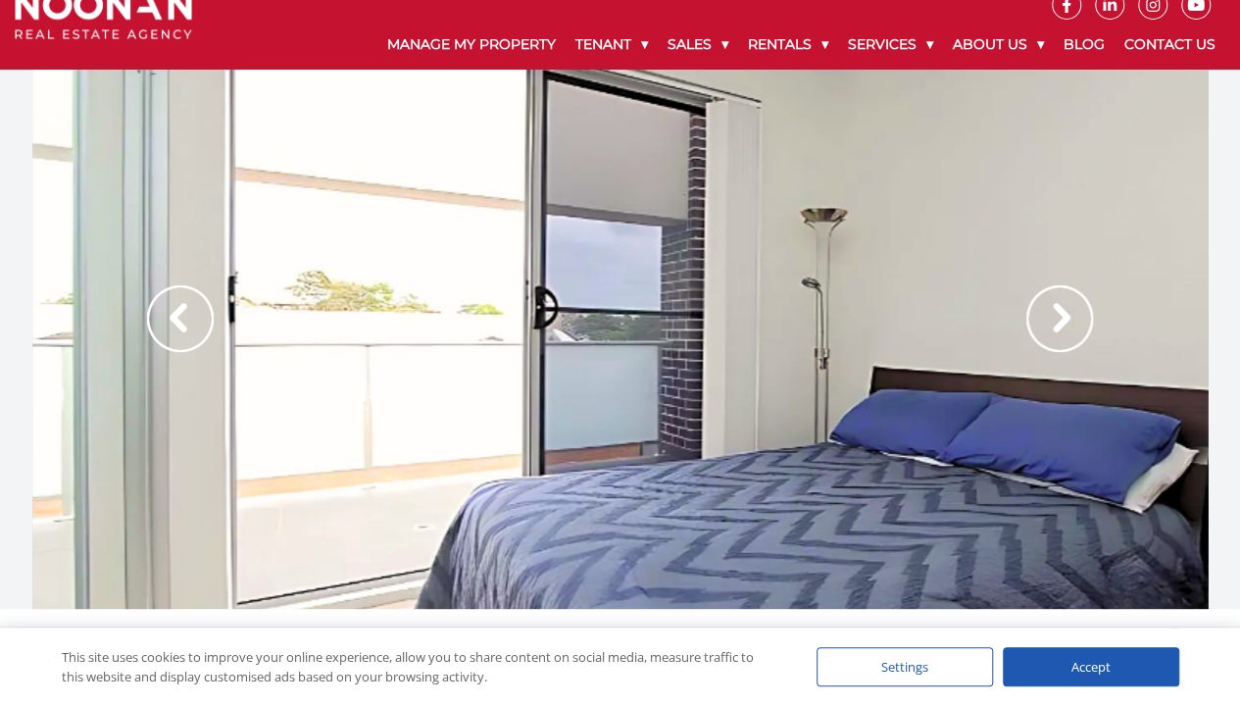
click at [1049, 322] on img at bounding box center [1059, 318] width 67 height 67
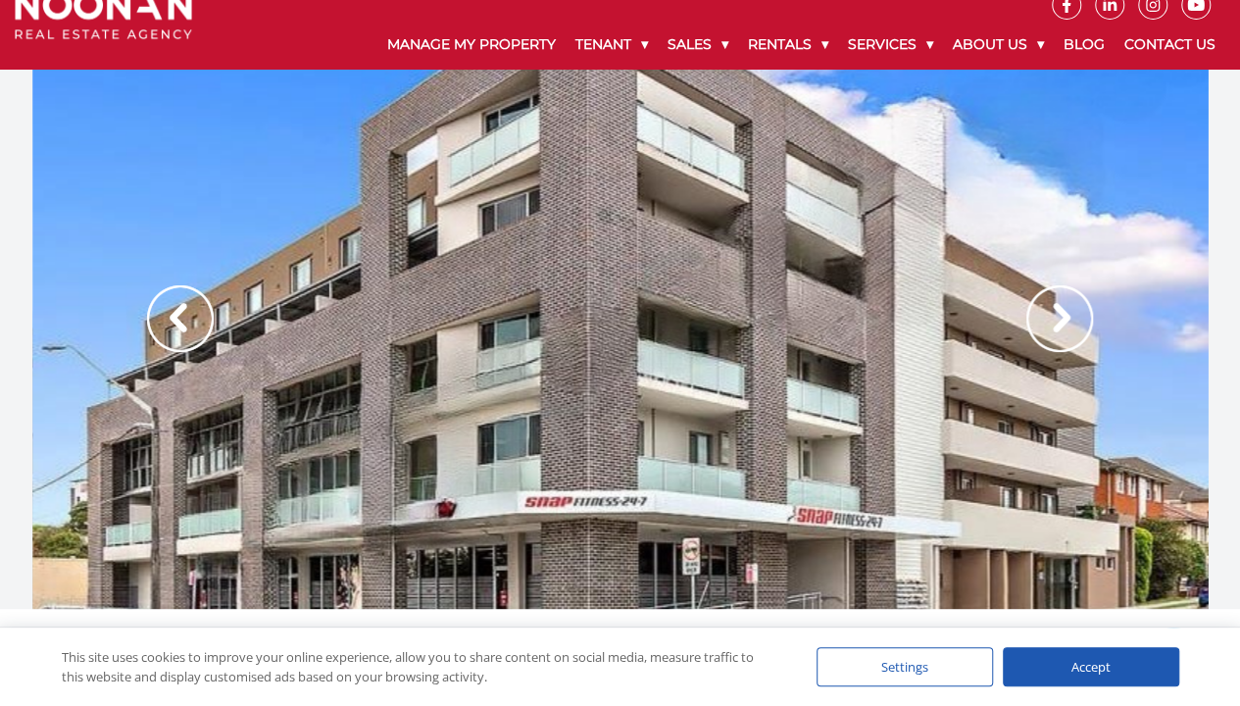
click at [1054, 319] on img at bounding box center [1059, 318] width 67 height 67
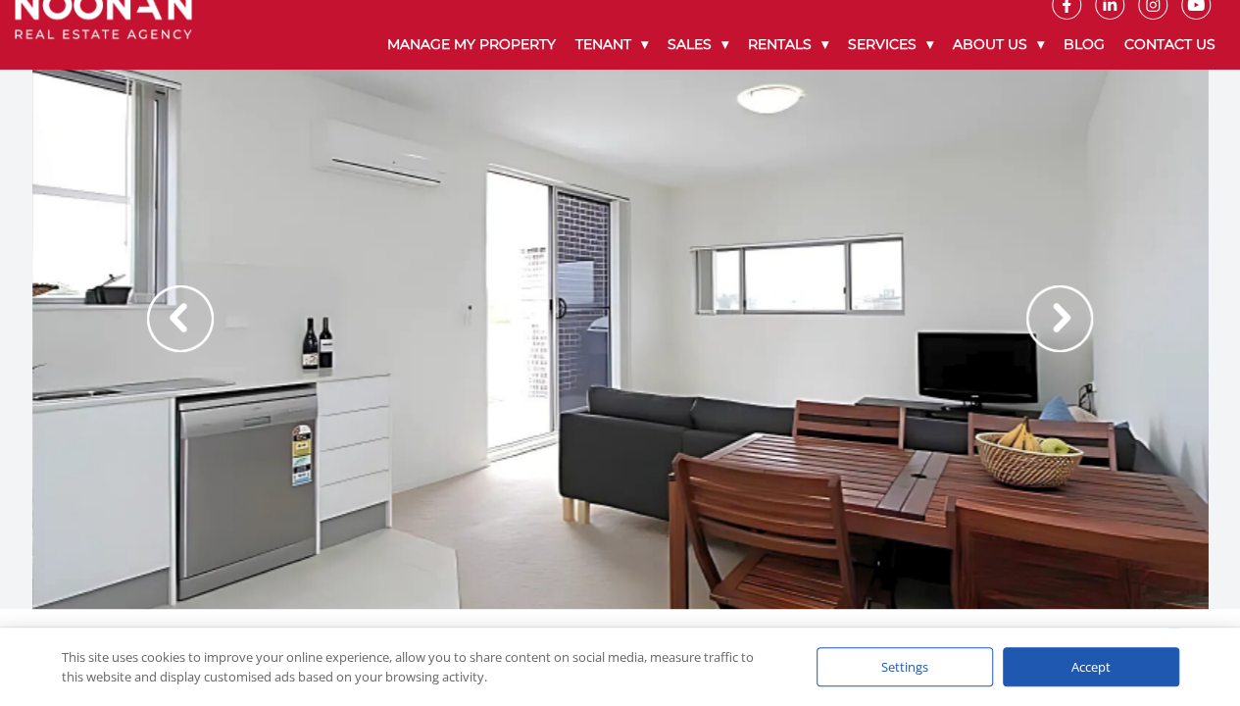
click at [1054, 319] on img at bounding box center [1059, 318] width 67 height 67
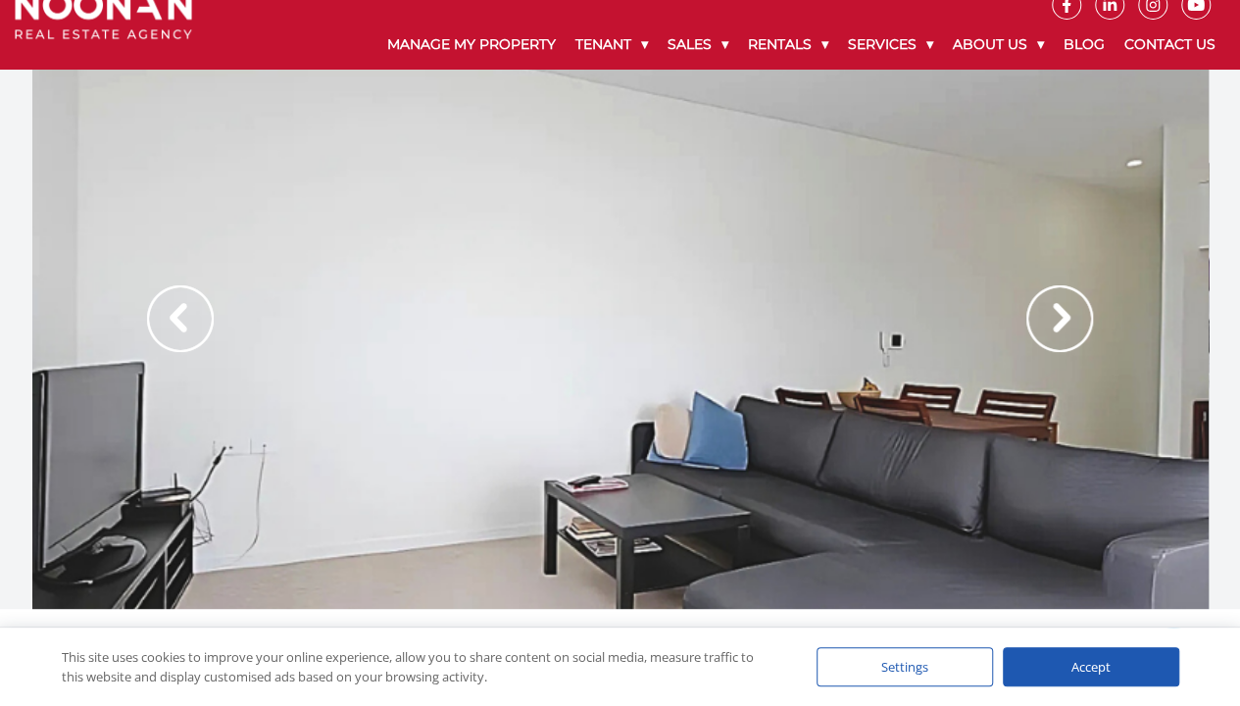
click at [1054, 319] on img at bounding box center [1059, 318] width 67 height 67
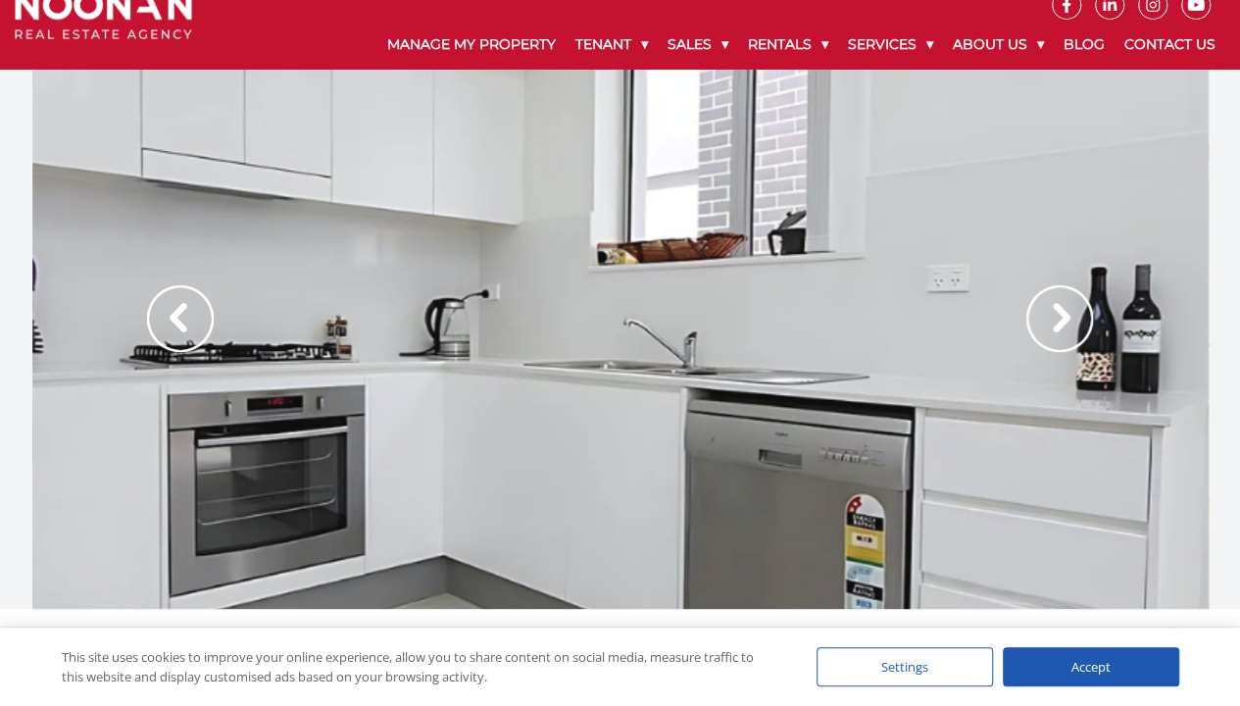
click at [1054, 319] on img at bounding box center [1059, 318] width 67 height 67
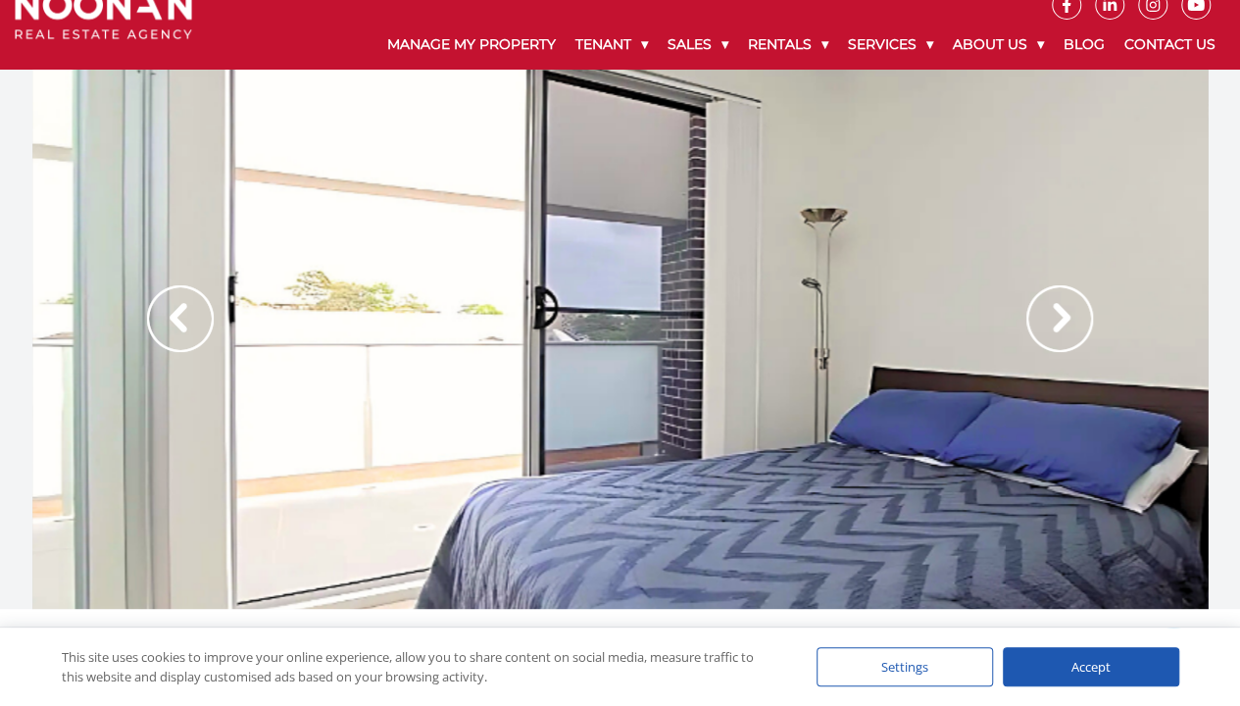
click at [1054, 319] on img at bounding box center [1059, 318] width 67 height 67
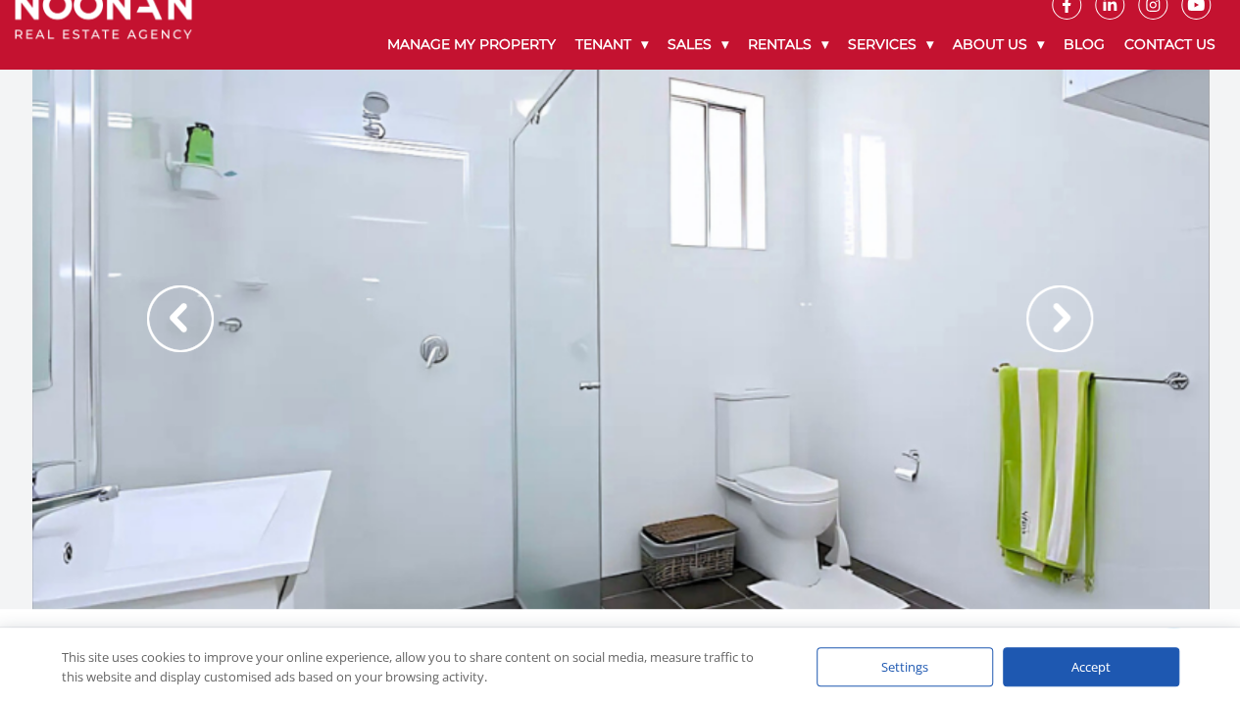
click at [1054, 319] on img at bounding box center [1059, 318] width 67 height 67
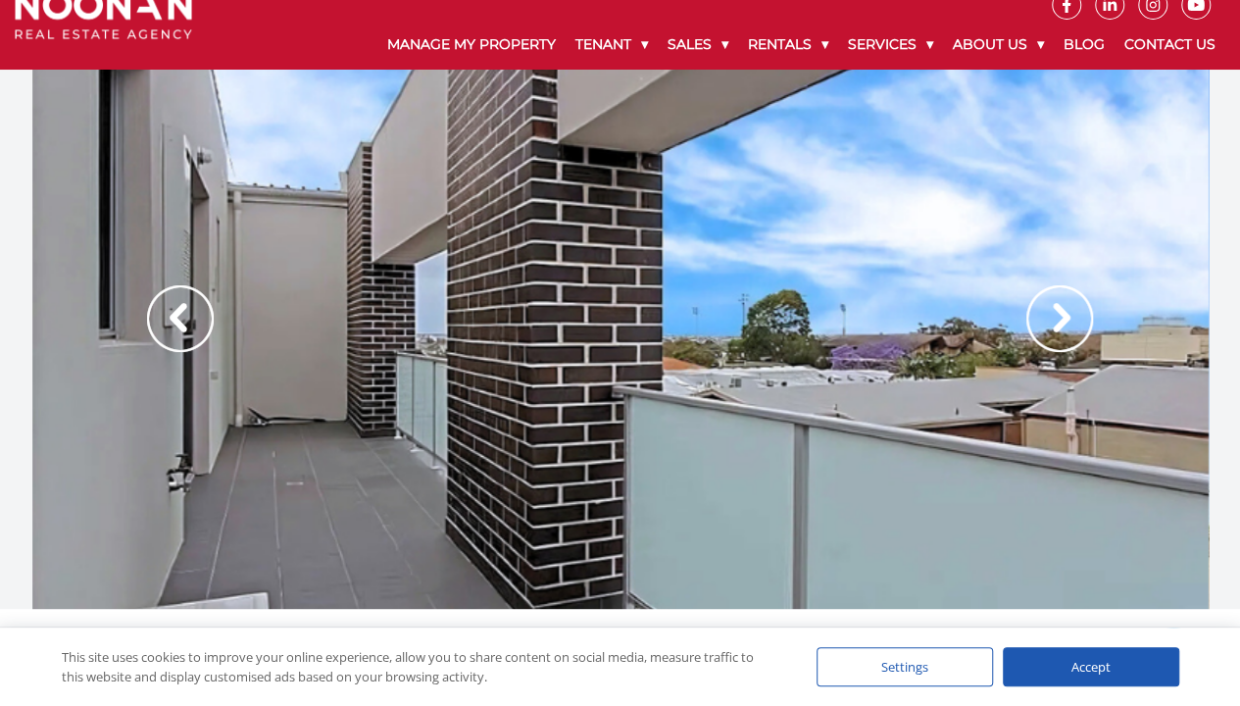
click at [1054, 319] on img at bounding box center [1059, 318] width 67 height 67
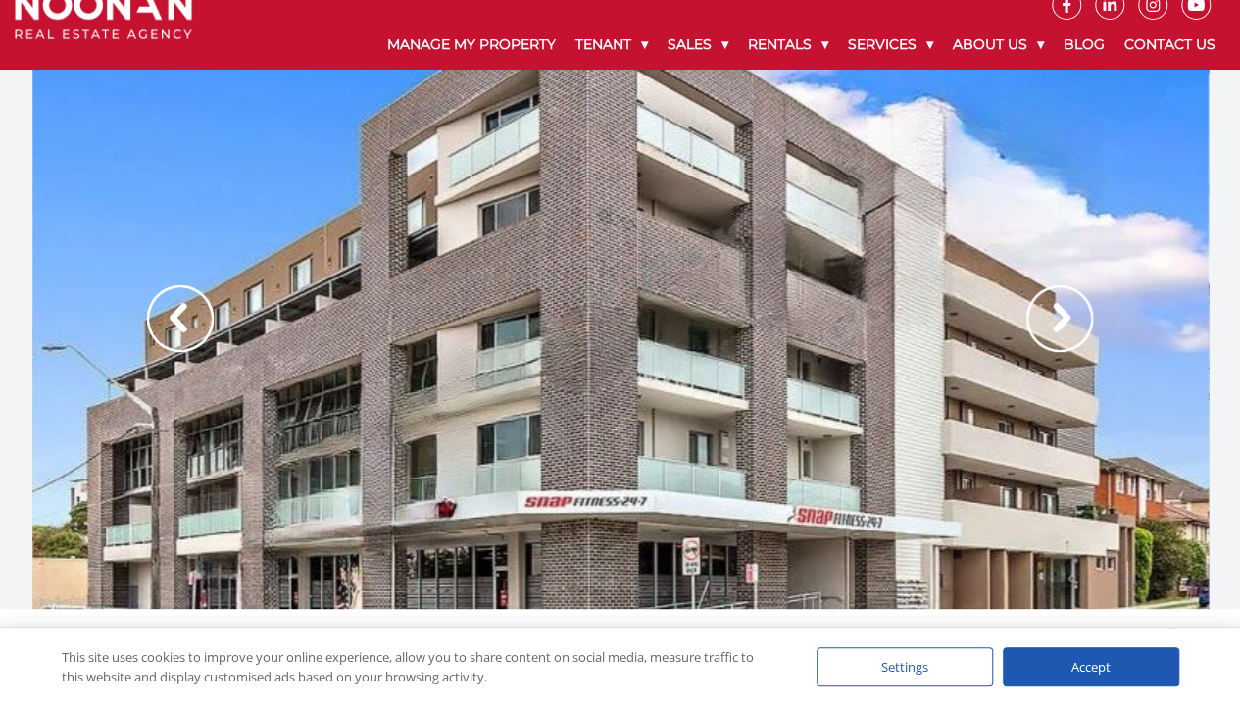
click at [1054, 319] on img at bounding box center [1059, 318] width 67 height 67
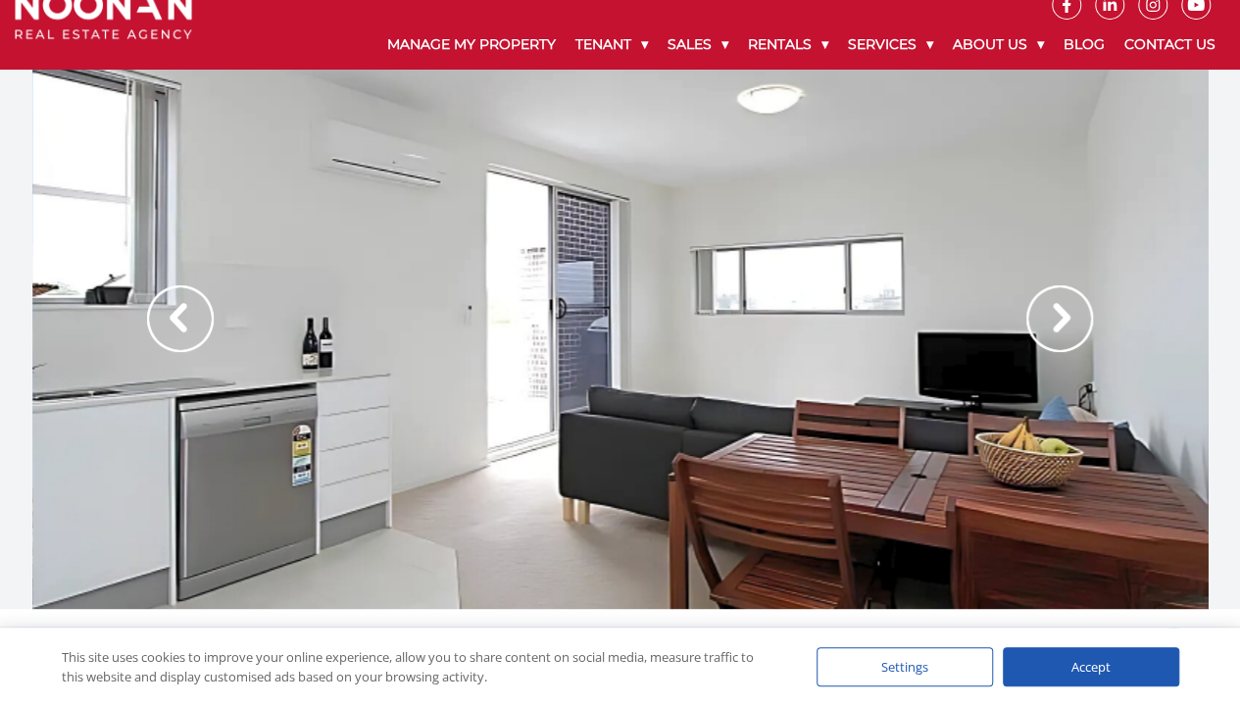
click at [1054, 319] on img at bounding box center [1059, 318] width 67 height 67
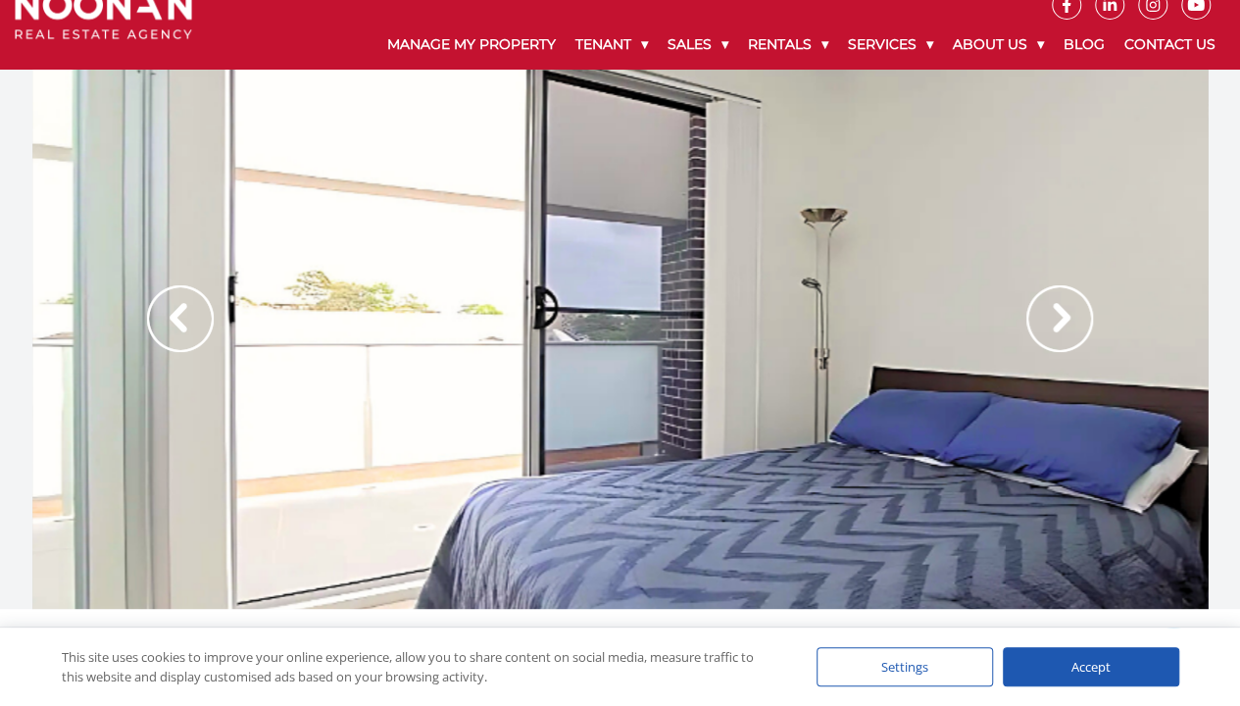
click at [1054, 341] on img at bounding box center [1059, 318] width 67 height 67
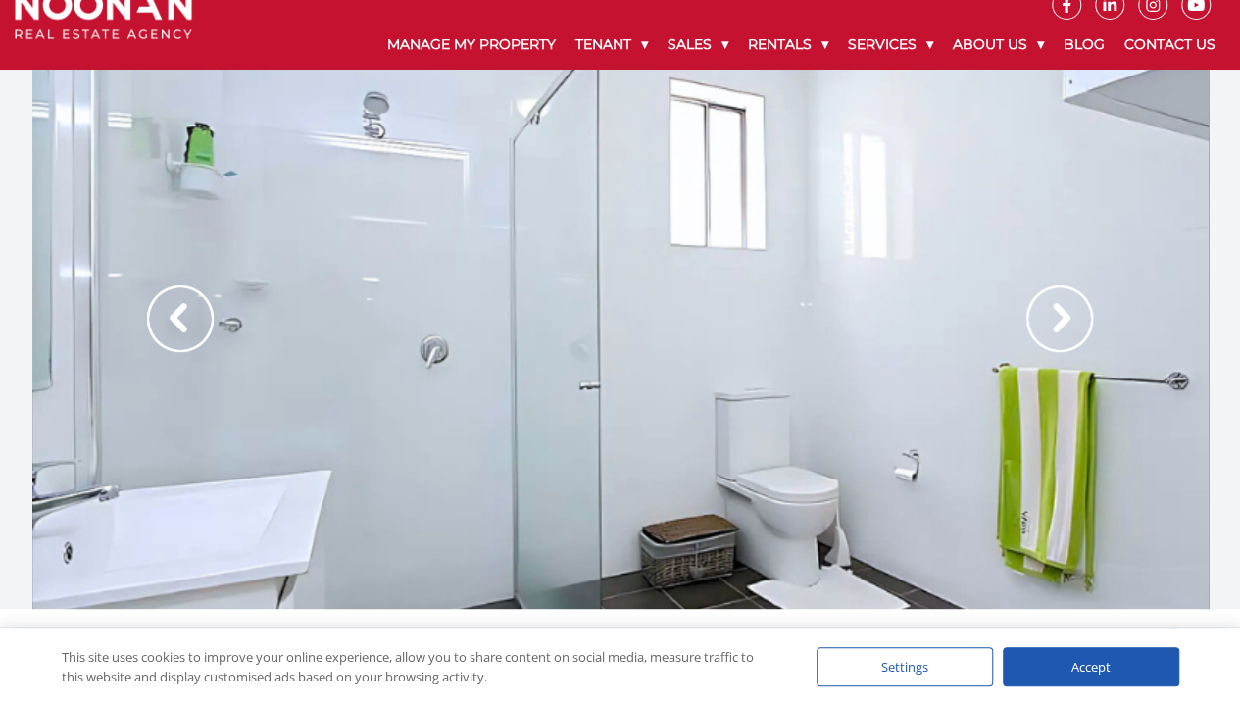
click at [1054, 341] on img at bounding box center [1059, 318] width 67 height 67
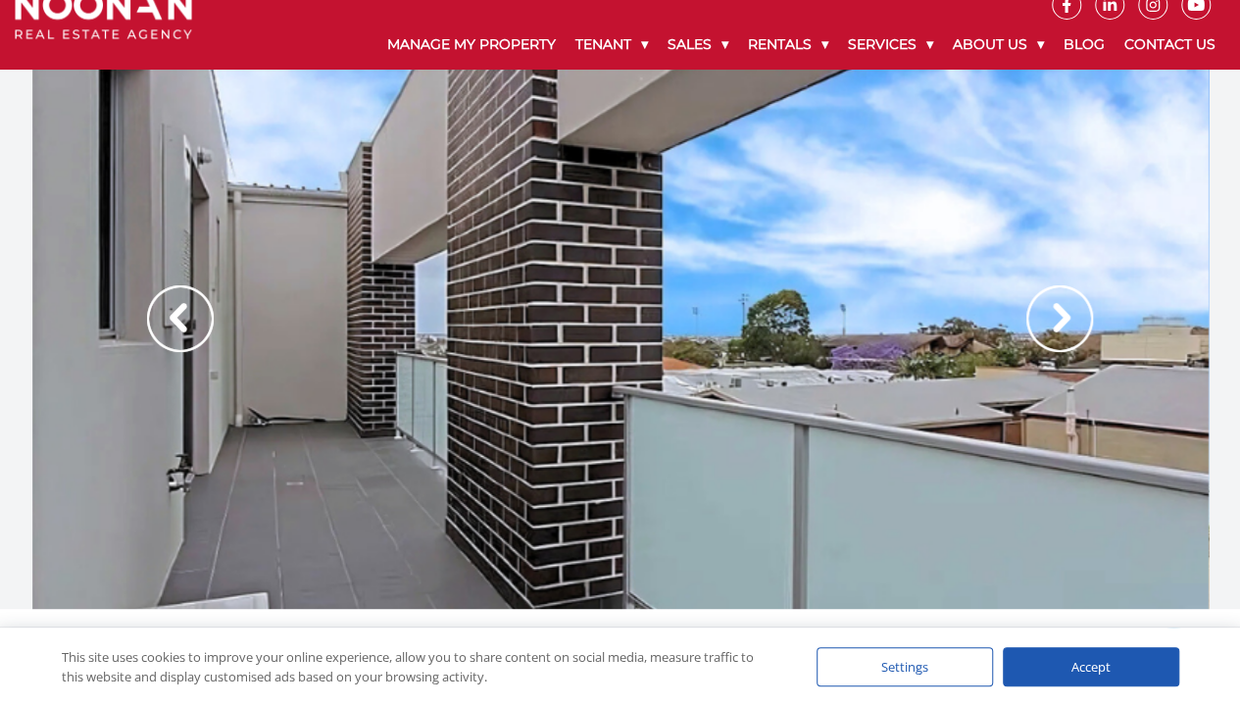
click at [1054, 341] on img at bounding box center [1059, 318] width 67 height 67
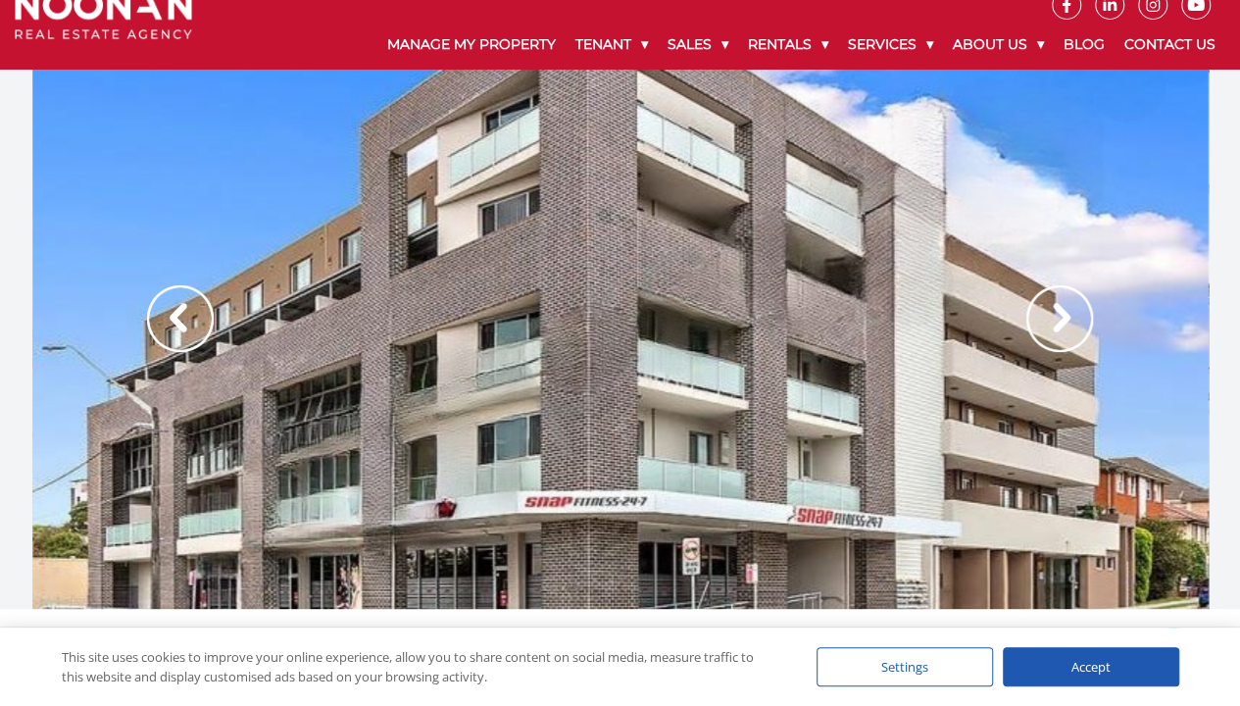
click at [1054, 341] on img at bounding box center [1059, 318] width 67 height 67
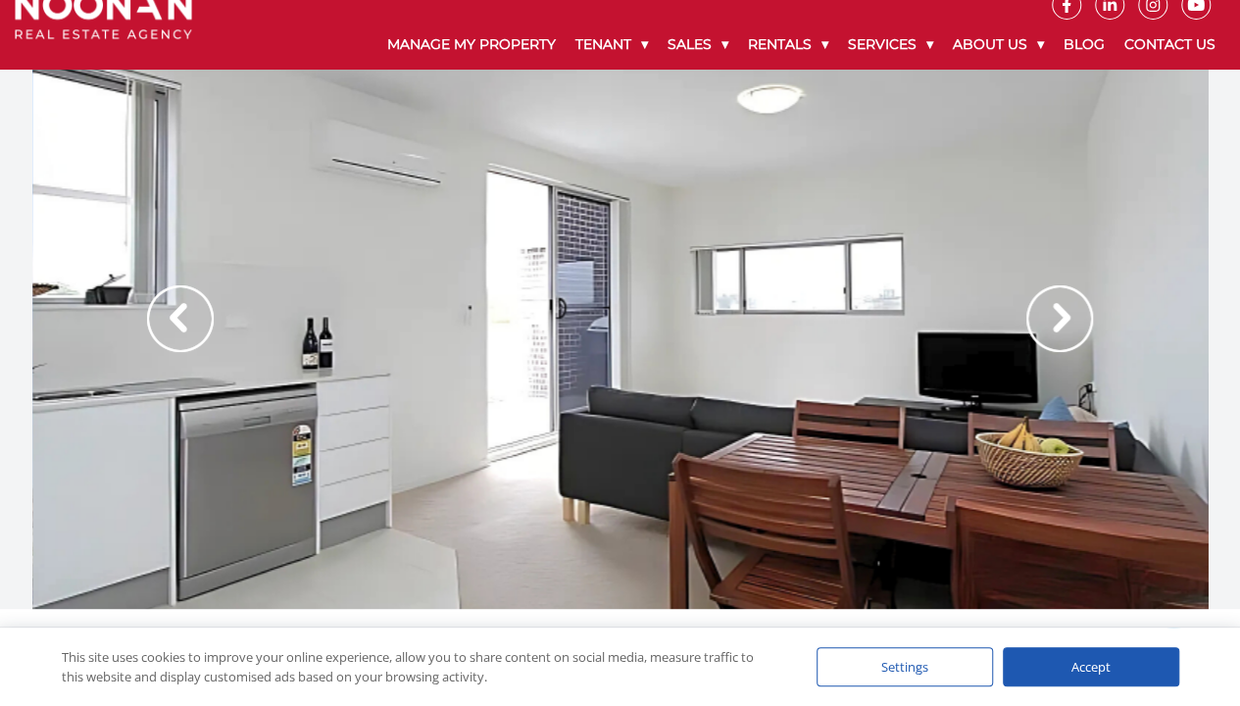
click at [1054, 341] on img at bounding box center [1059, 318] width 67 height 67
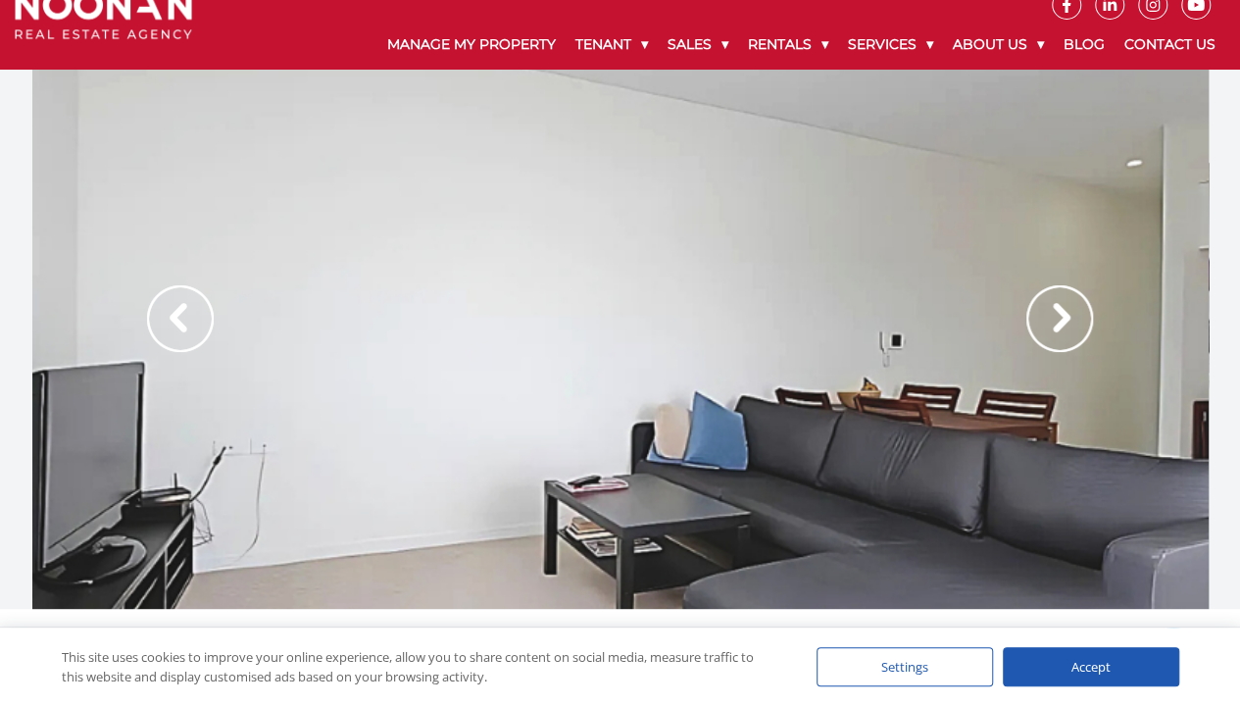
click at [1054, 341] on img at bounding box center [1059, 318] width 67 height 67
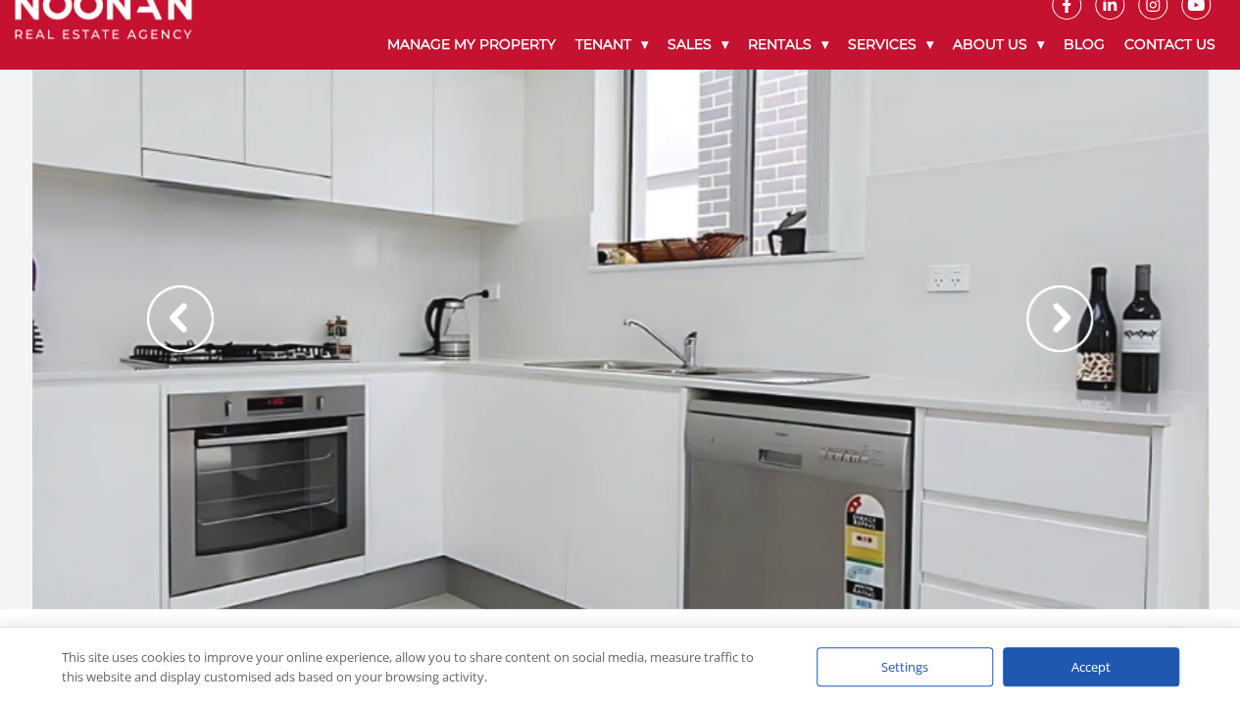
click at [1054, 341] on img at bounding box center [1059, 318] width 67 height 67
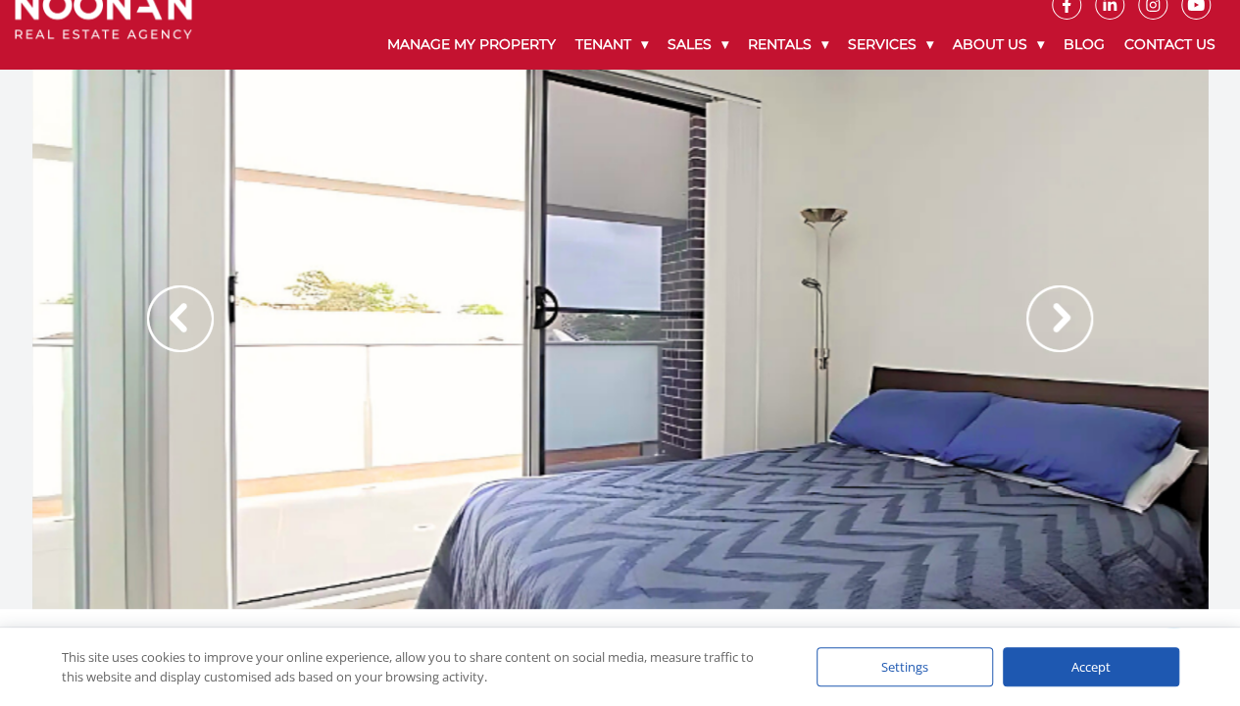
click at [1054, 341] on img at bounding box center [1059, 318] width 67 height 67
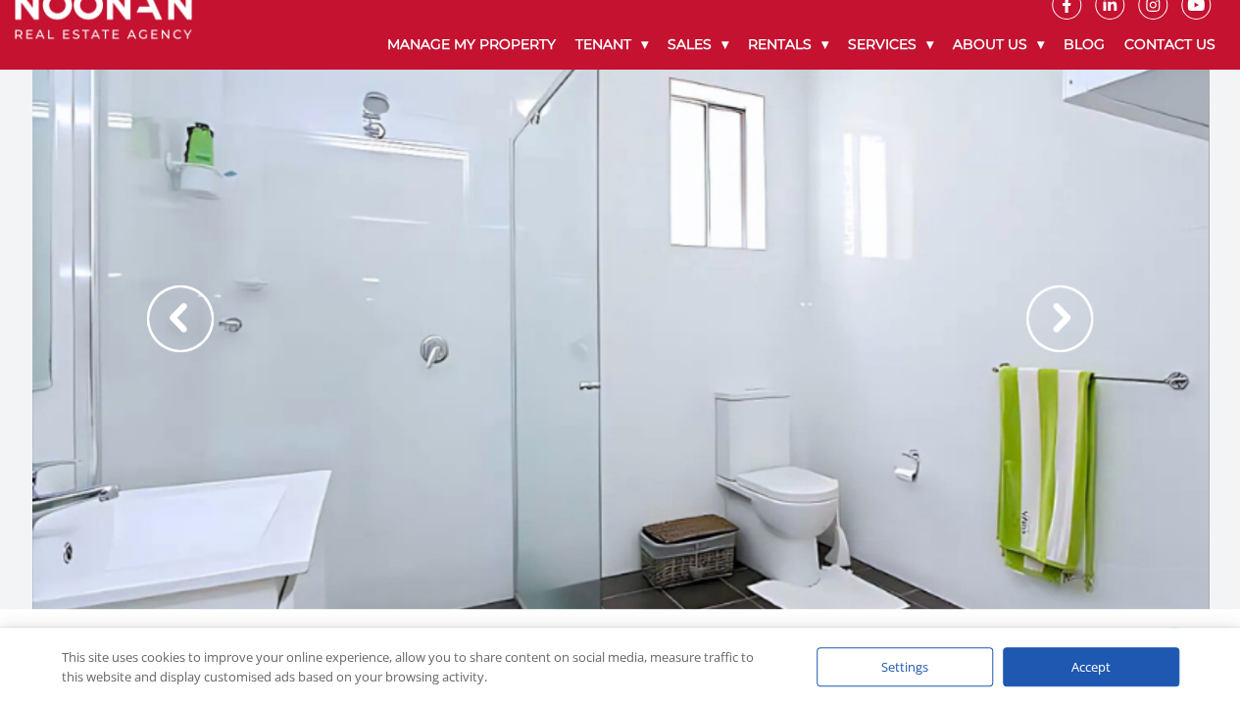
click at [1054, 341] on img at bounding box center [1059, 318] width 67 height 67
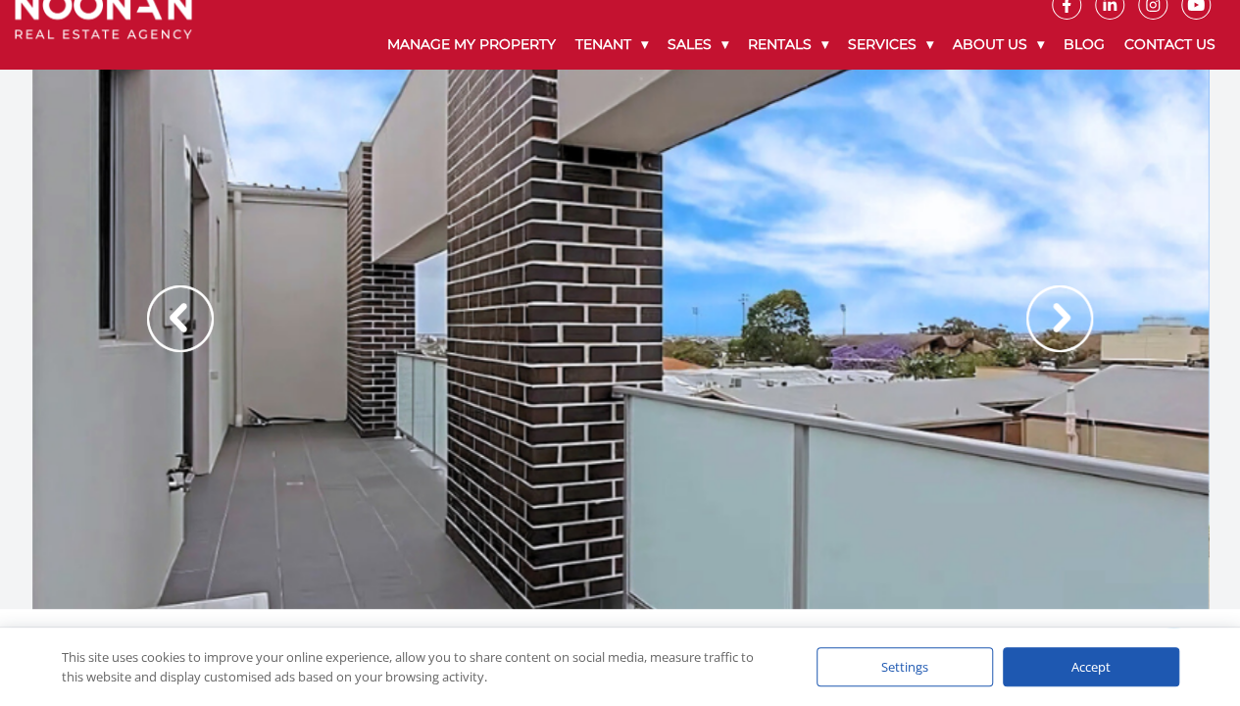
click at [1054, 341] on img at bounding box center [1059, 318] width 67 height 67
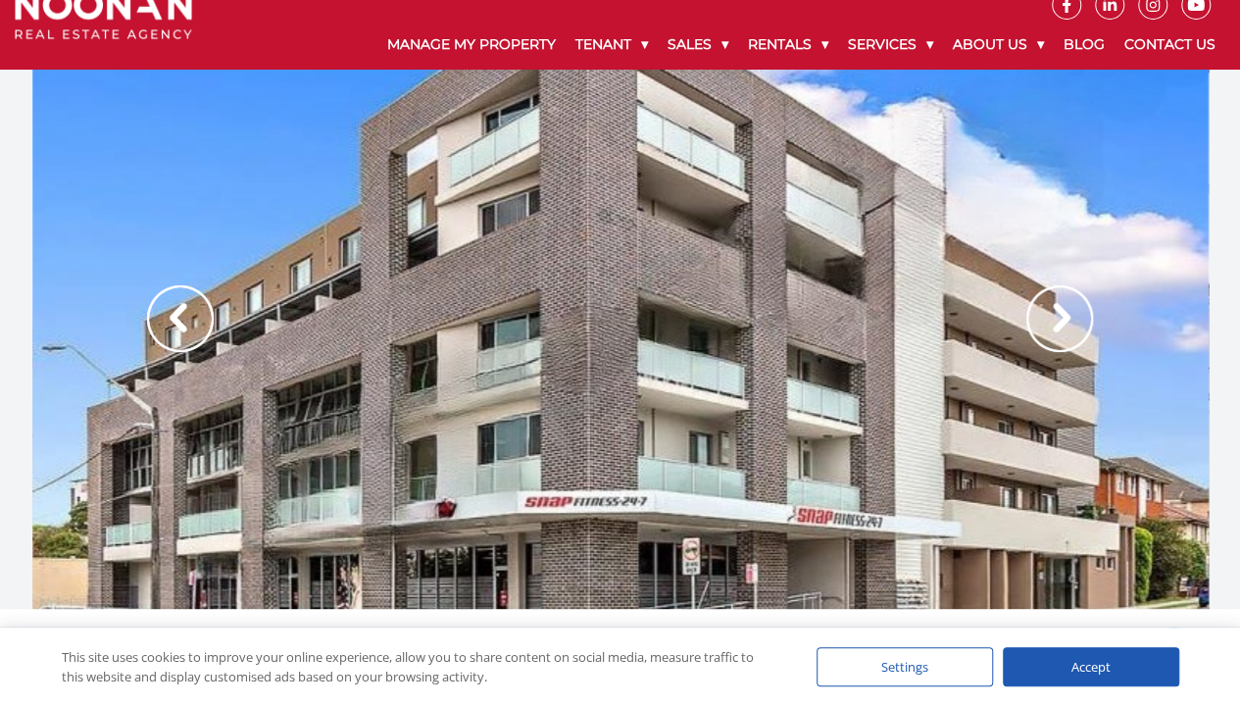
click at [1054, 341] on img at bounding box center [1059, 318] width 67 height 67
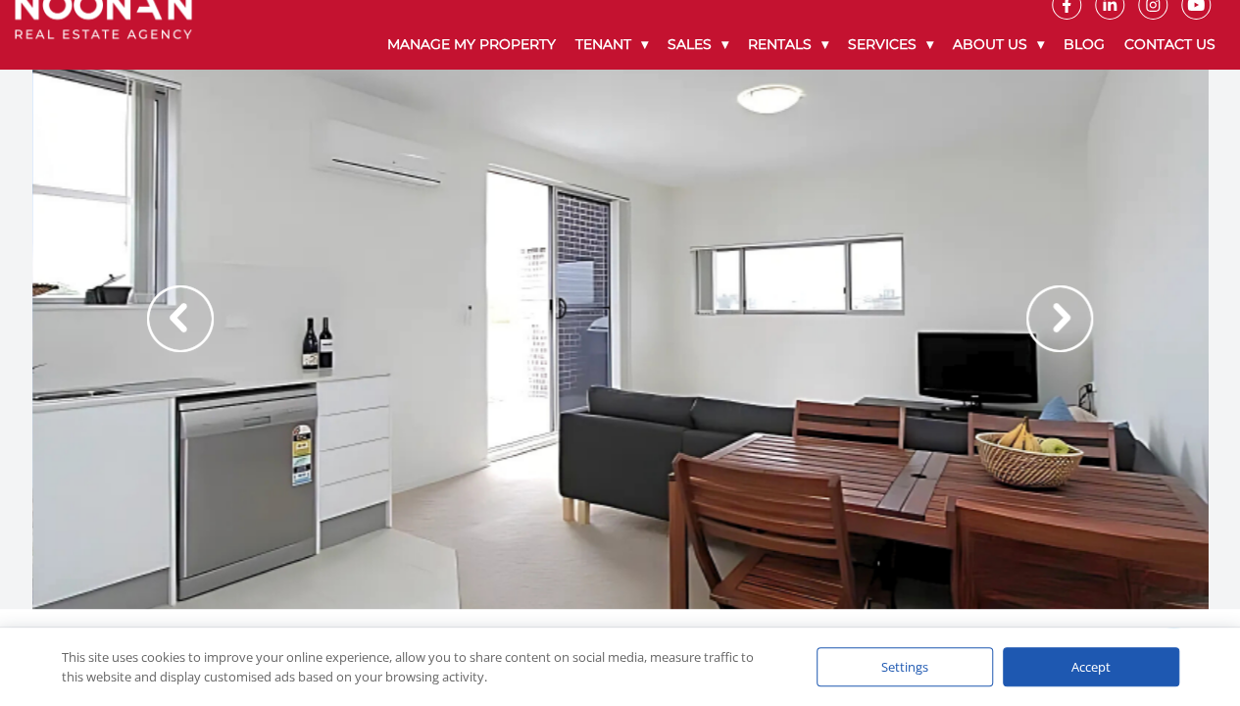
click at [1054, 341] on img at bounding box center [1059, 318] width 67 height 67
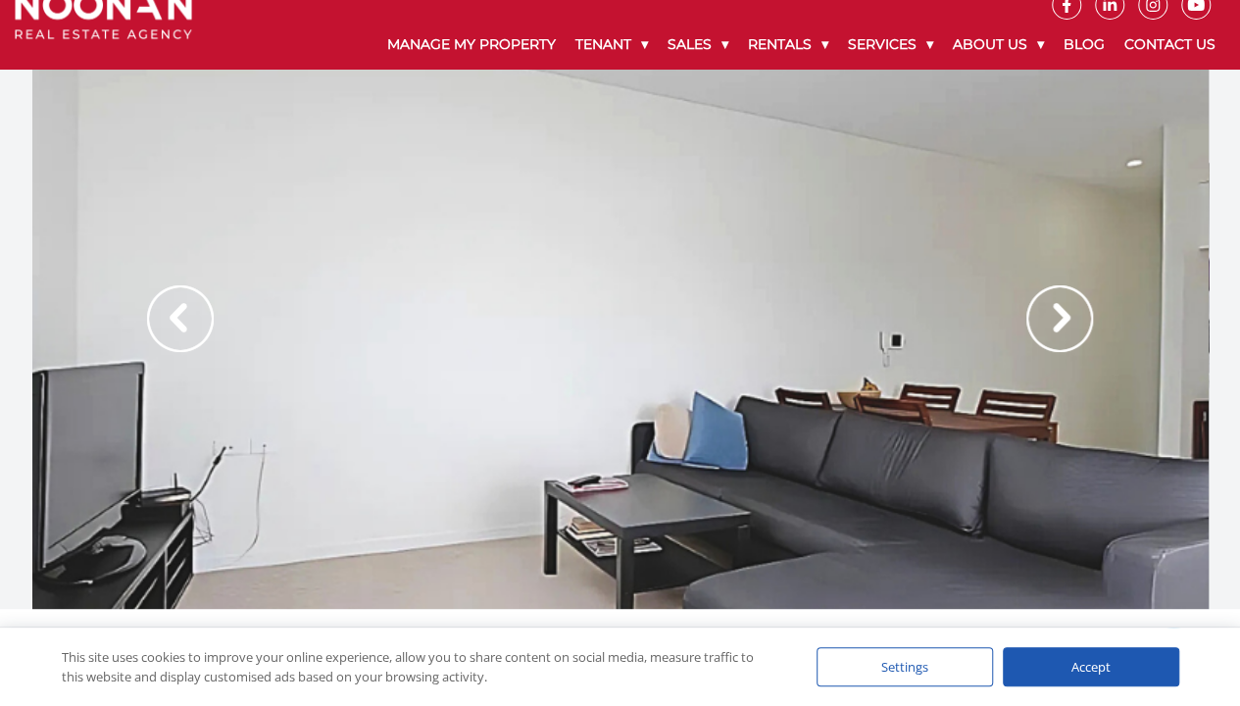
click at [1054, 341] on img at bounding box center [1059, 318] width 67 height 67
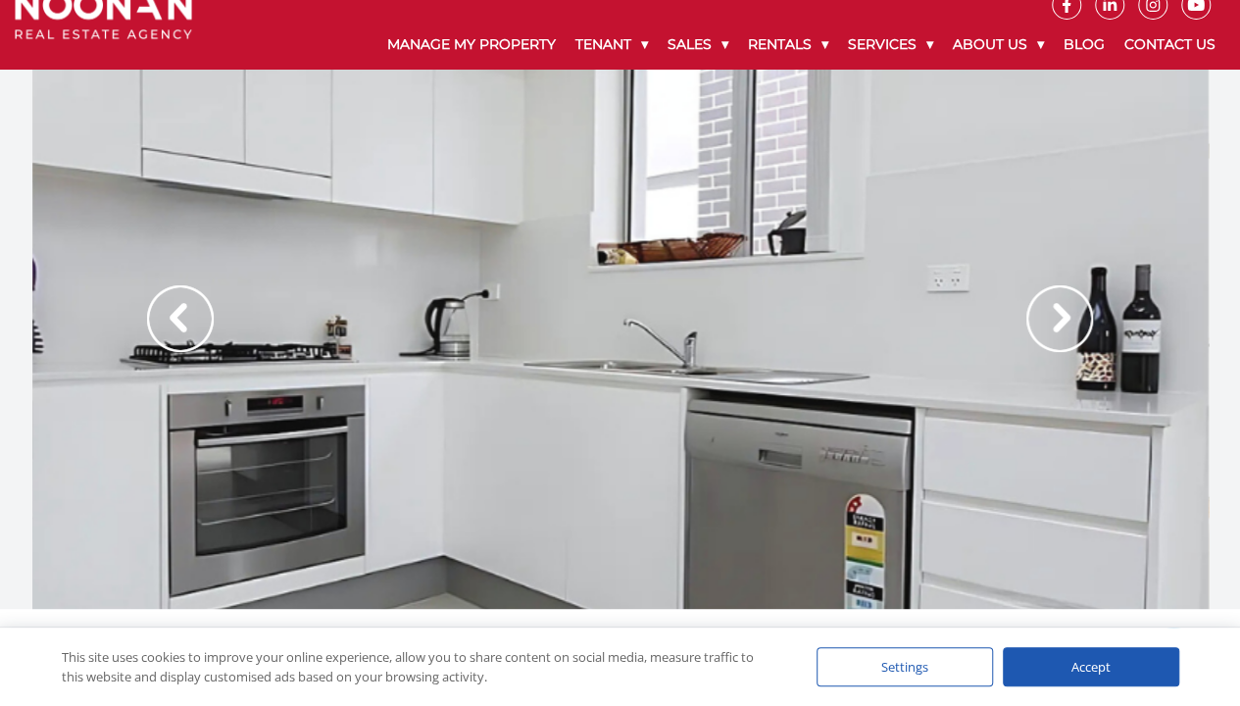
click at [1054, 341] on img at bounding box center [1059, 318] width 67 height 67
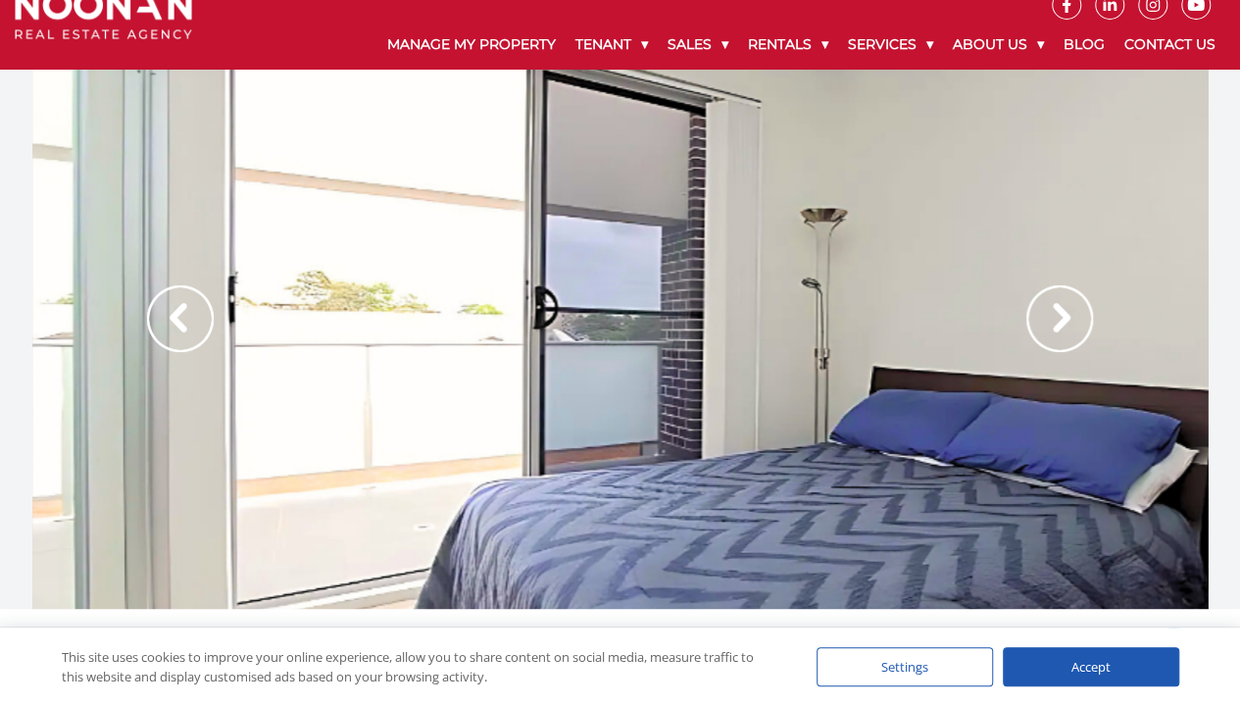
click at [1054, 341] on img at bounding box center [1059, 318] width 67 height 67
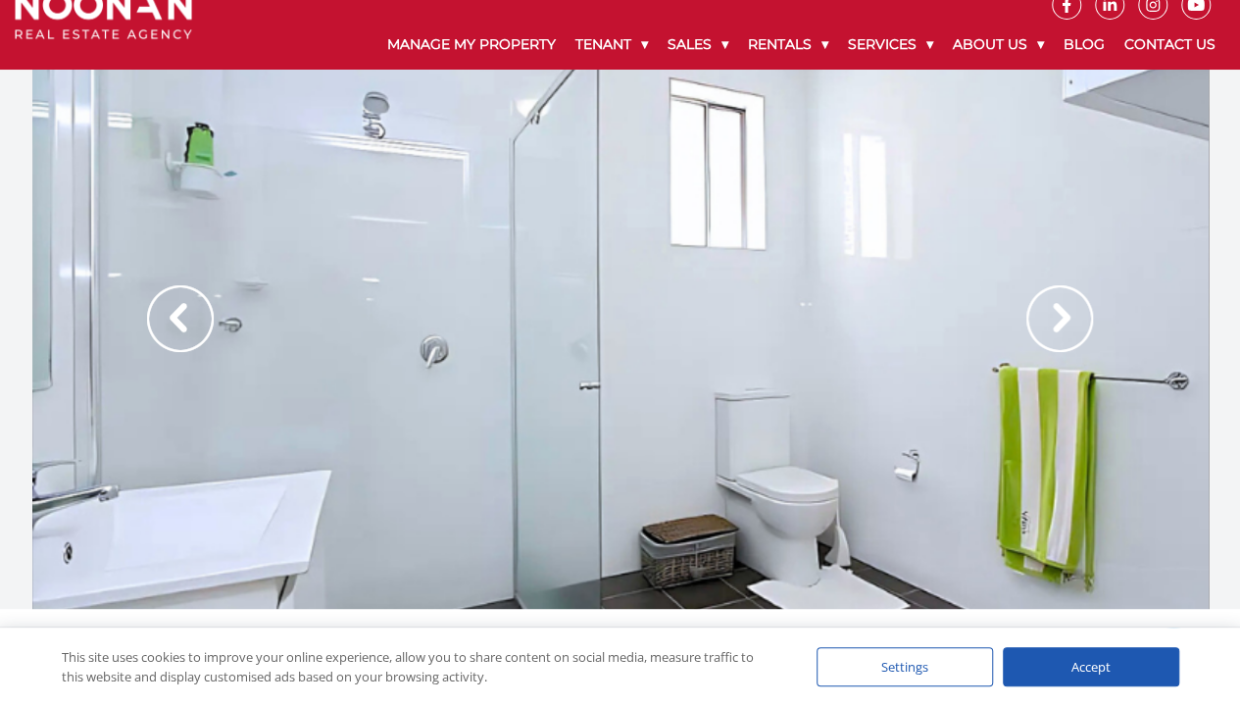
click at [1054, 341] on img at bounding box center [1059, 318] width 67 height 67
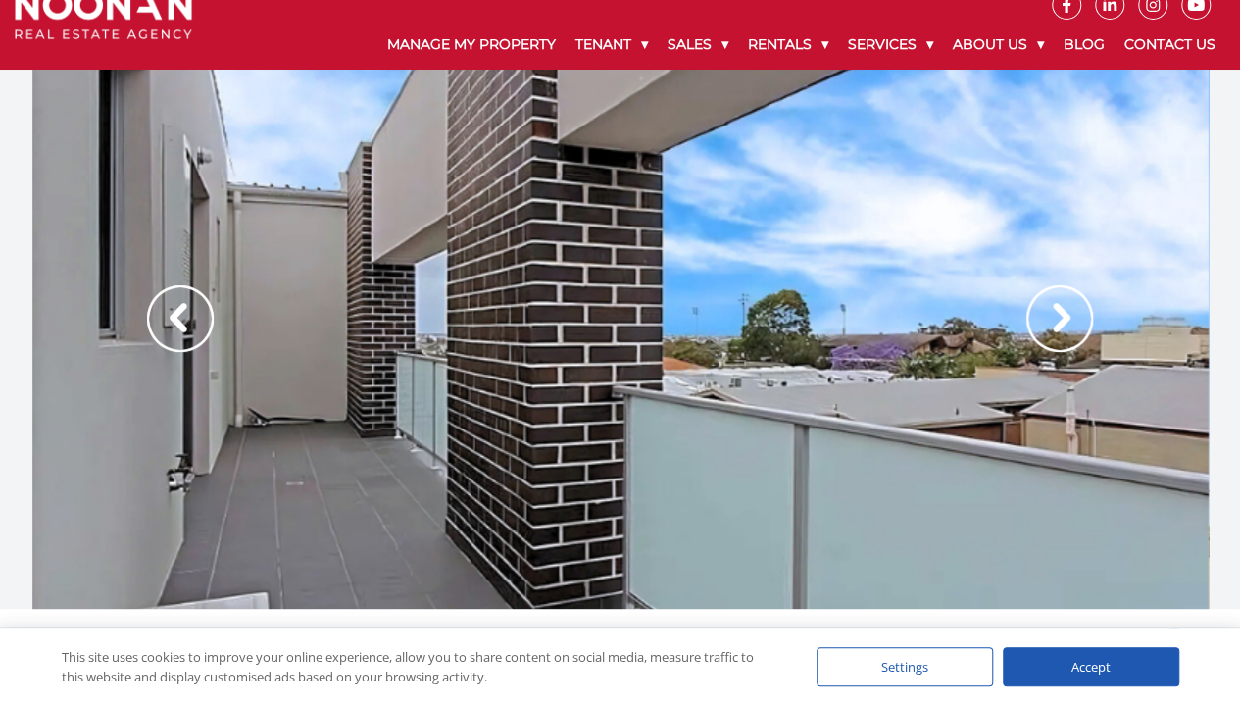
click at [1054, 341] on img at bounding box center [1059, 318] width 67 height 67
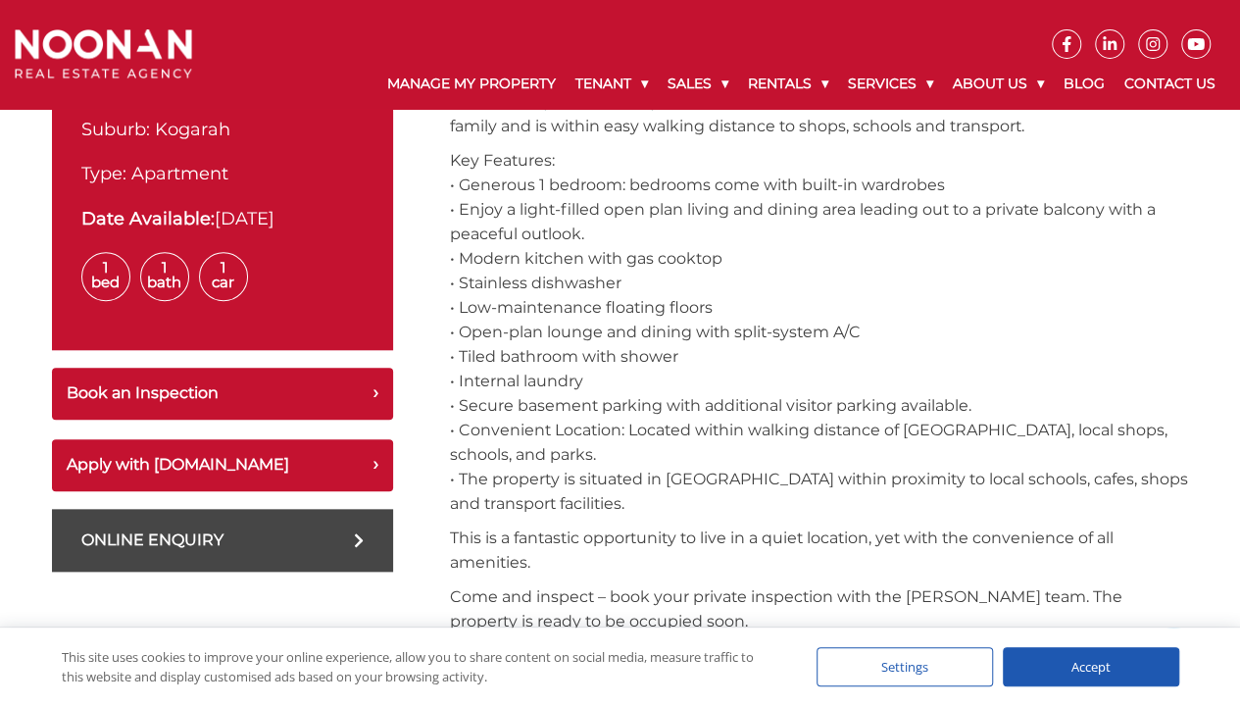
scroll to position [808, 0]
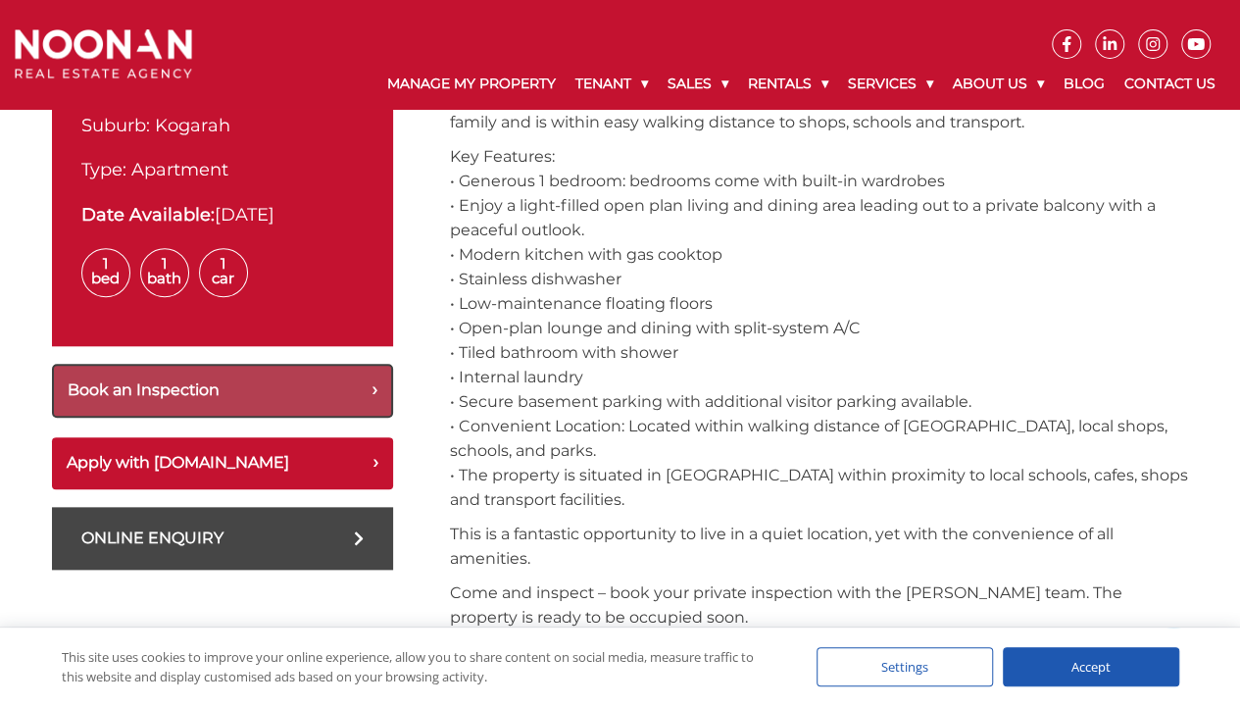
click at [368, 394] on button "Book an Inspection" at bounding box center [222, 391] width 341 height 54
